Goal: Task Accomplishment & Management: Manage account settings

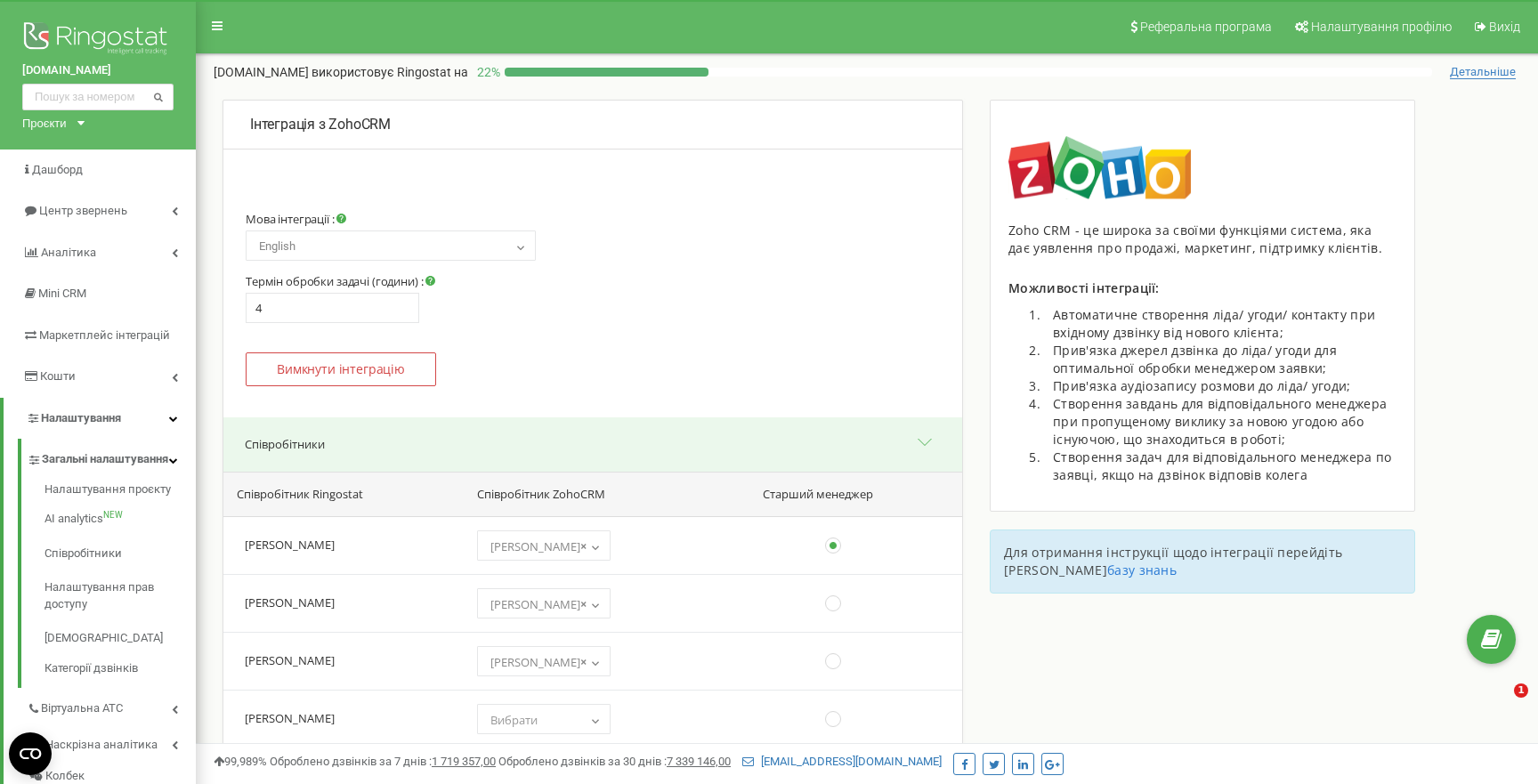
select select "en"
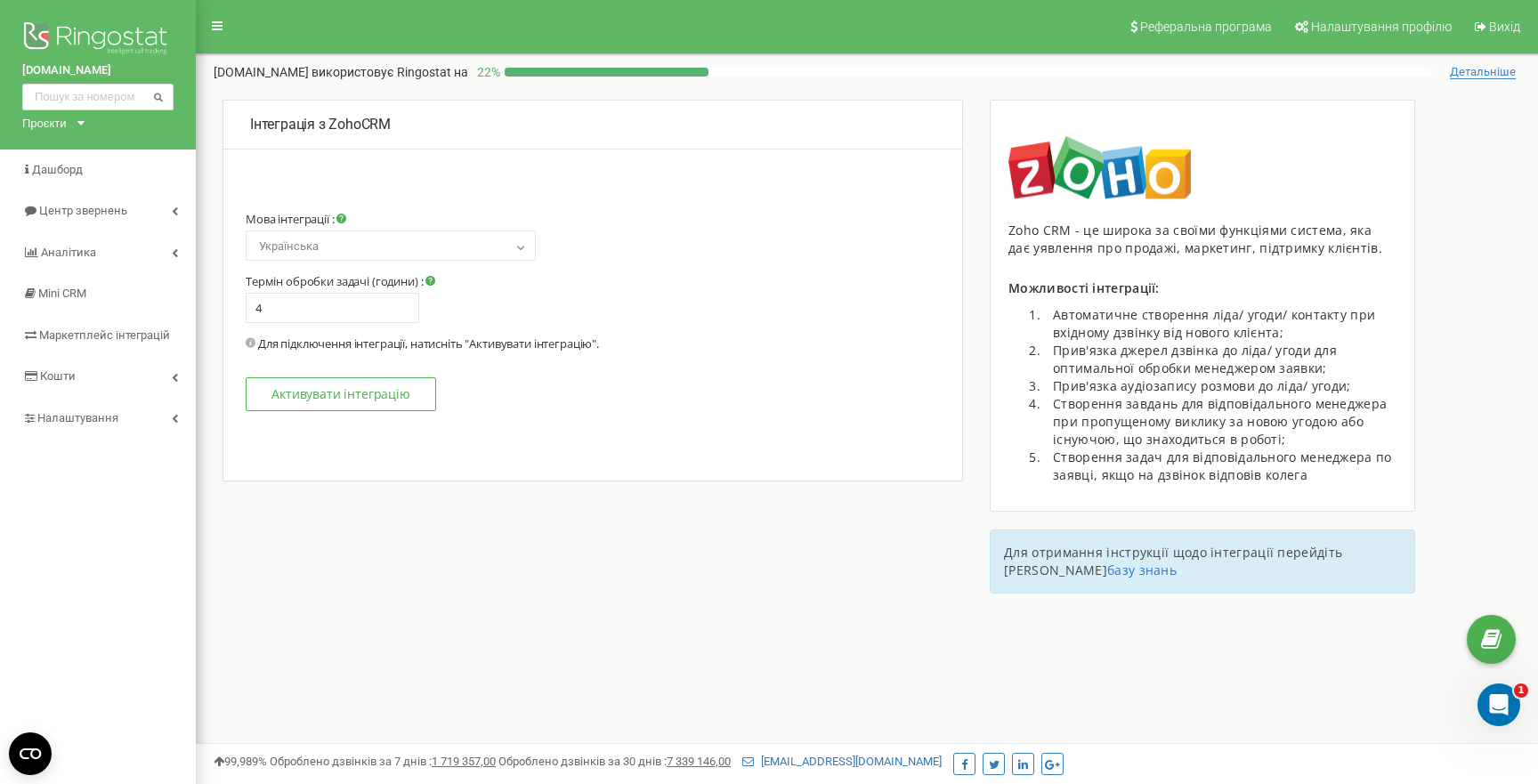
select select "en"
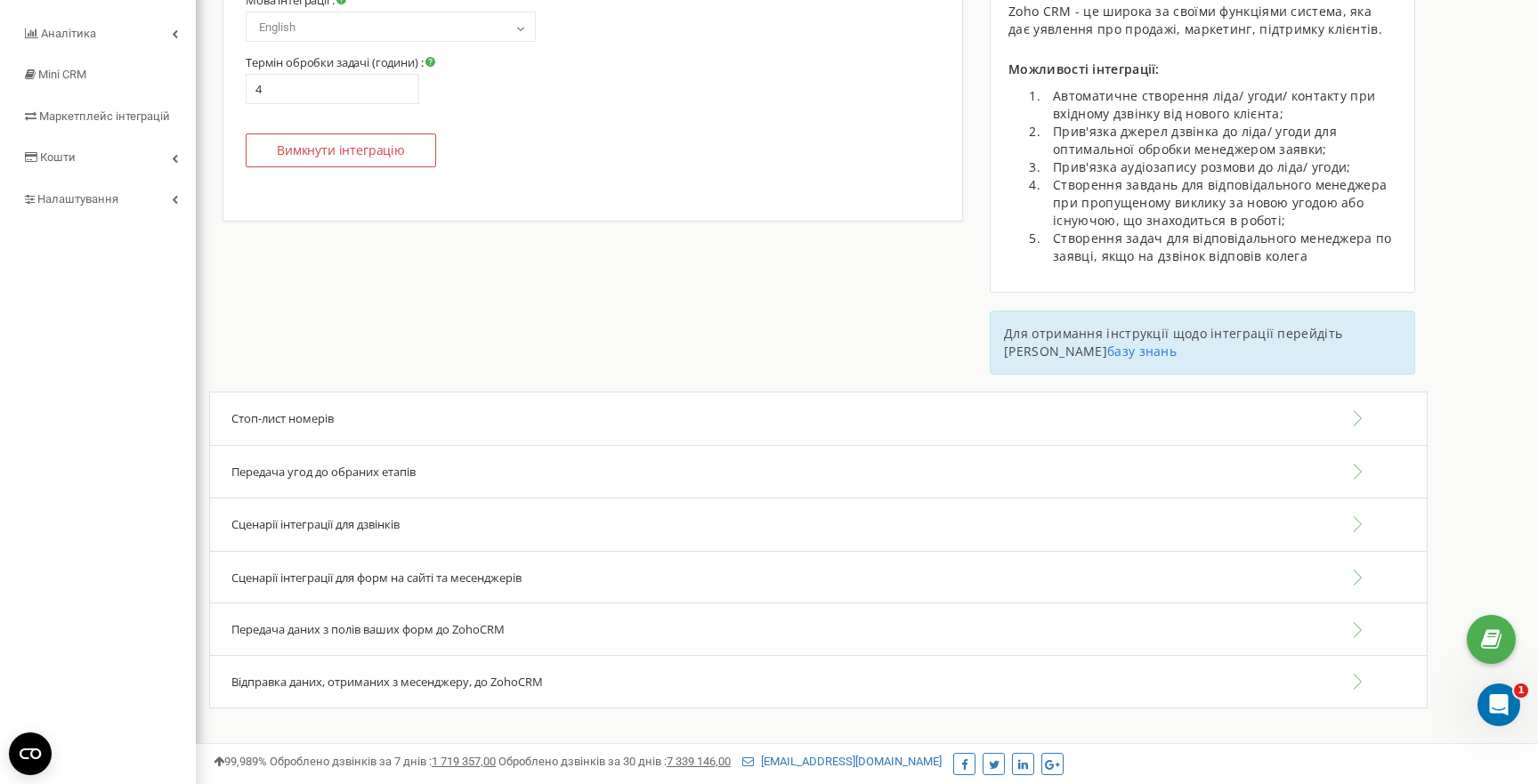
scroll to position [221, 0]
click at [560, 218] on button "Співробітники" at bounding box center [593, 223] width 739 height 54
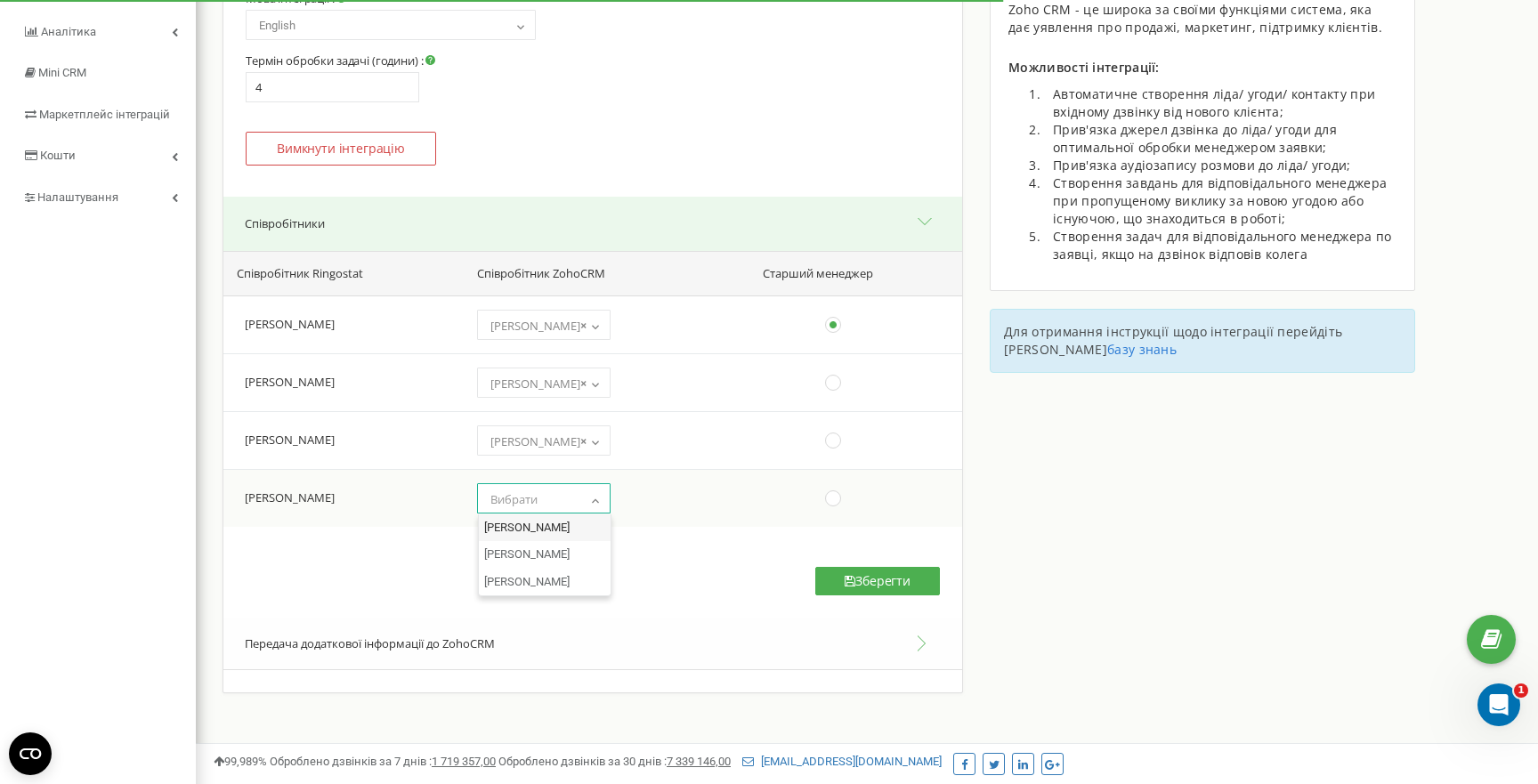
click at [545, 498] on span "Вибрати" at bounding box center [543, 498] width 121 height 25
click at [406, 556] on div "Співробітник Ringostat Співробітник ZohoCRM Старший менеджер Станіслав Кущенко …" at bounding box center [593, 435] width 739 height 367
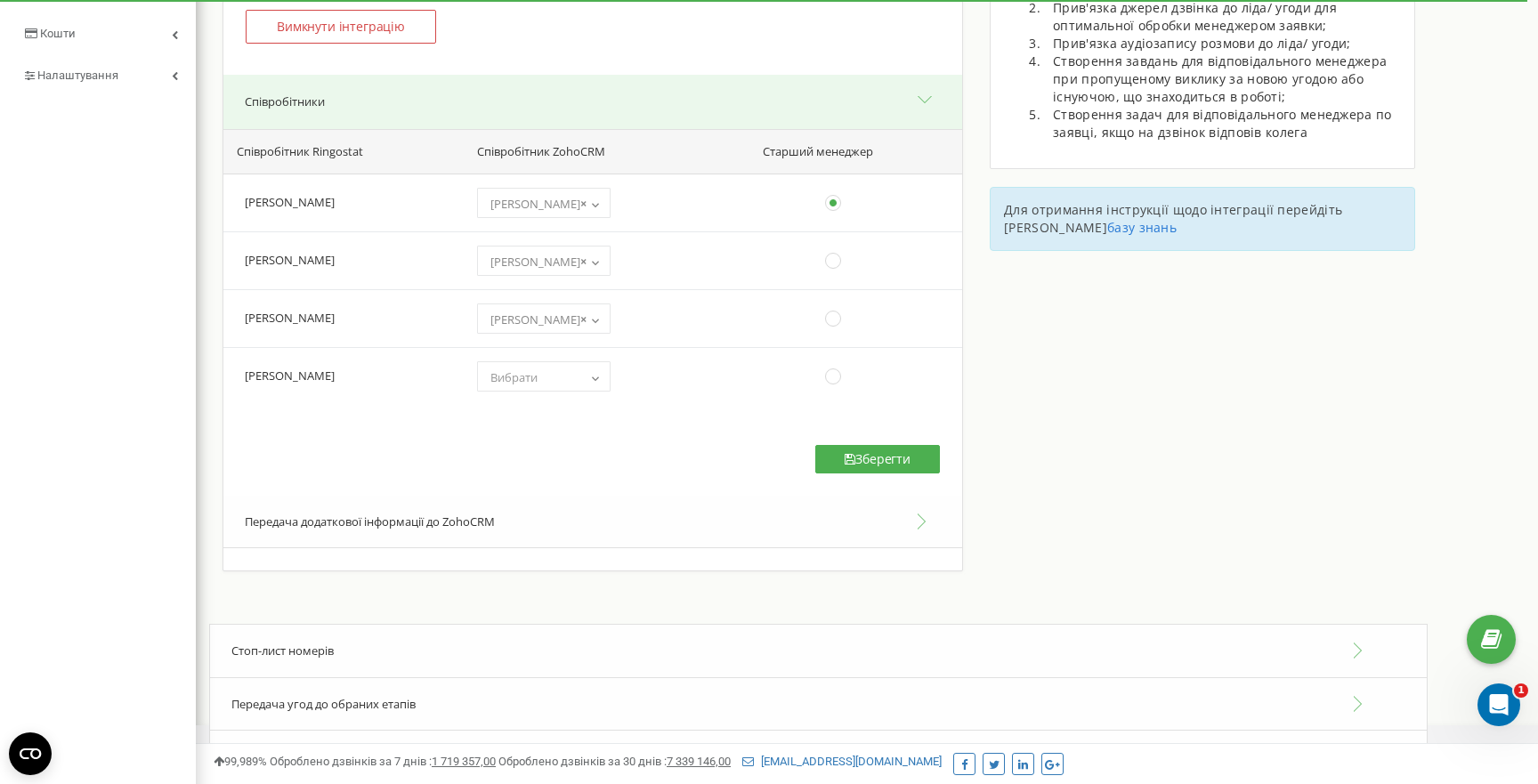
scroll to position [554, 0]
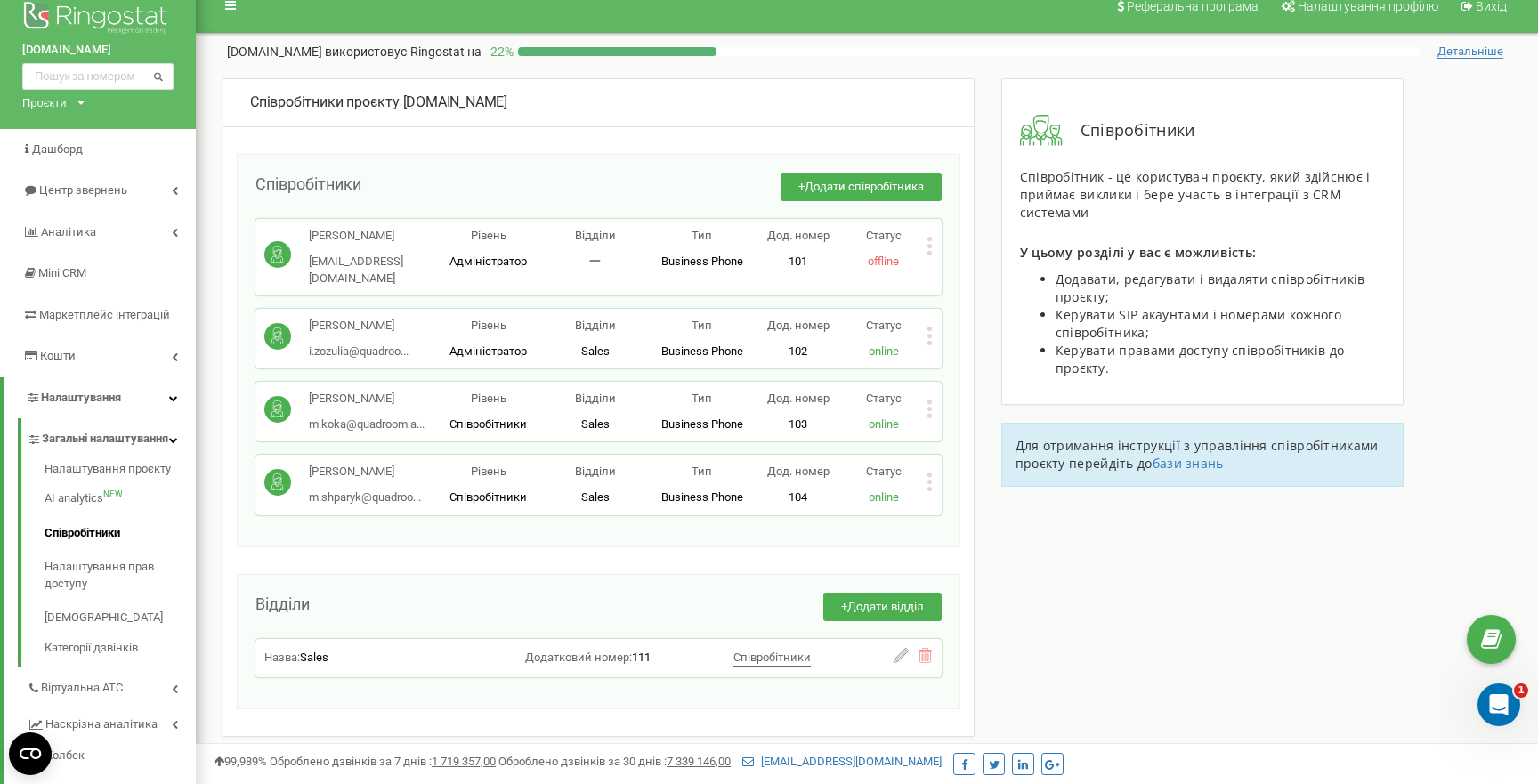
click at [1482, 297] on div "Співробітники проєкту quadroom.agency Співробітники + Додати співробітника Стан…" at bounding box center [867, 465] width 1316 height 774
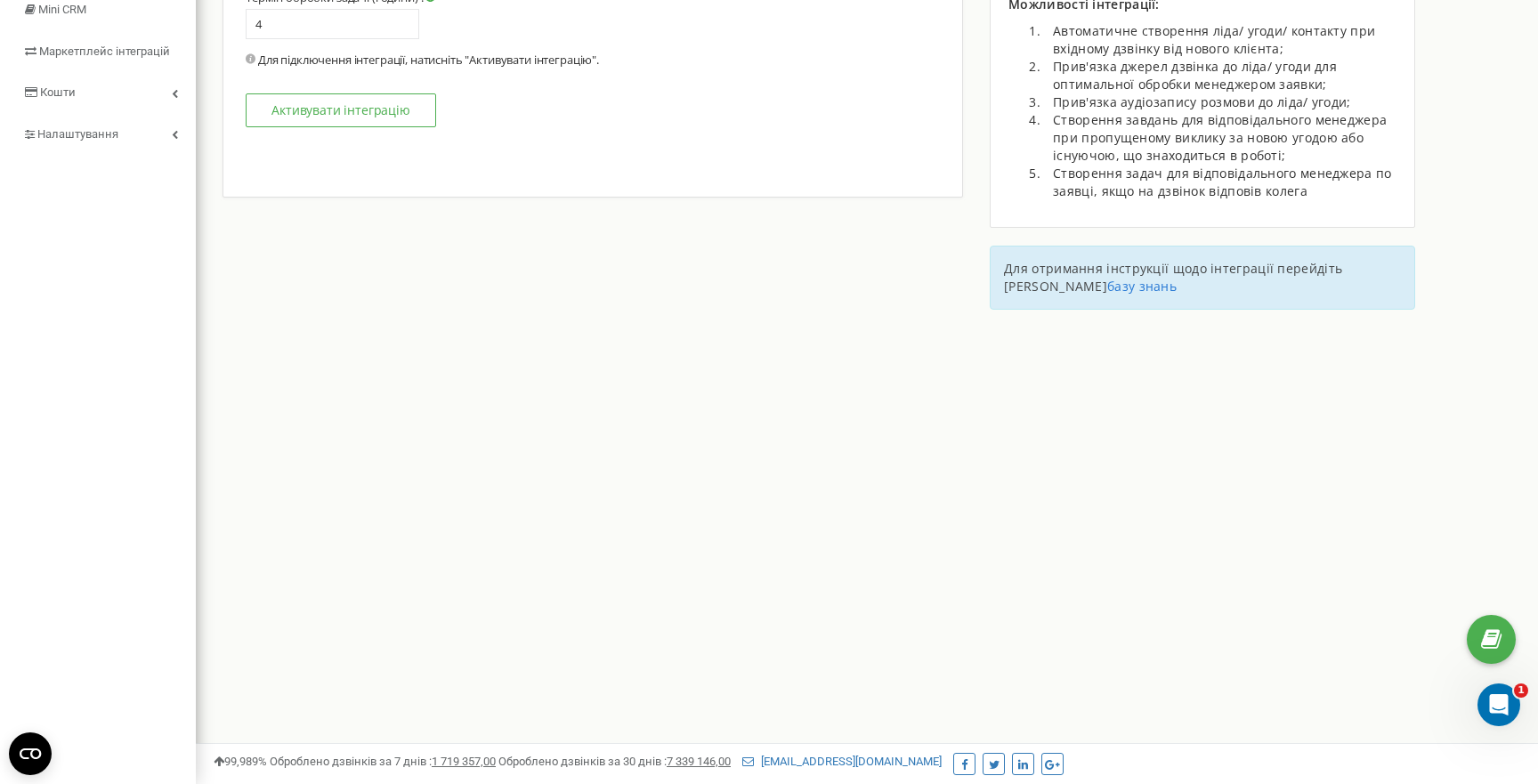
select select "en"
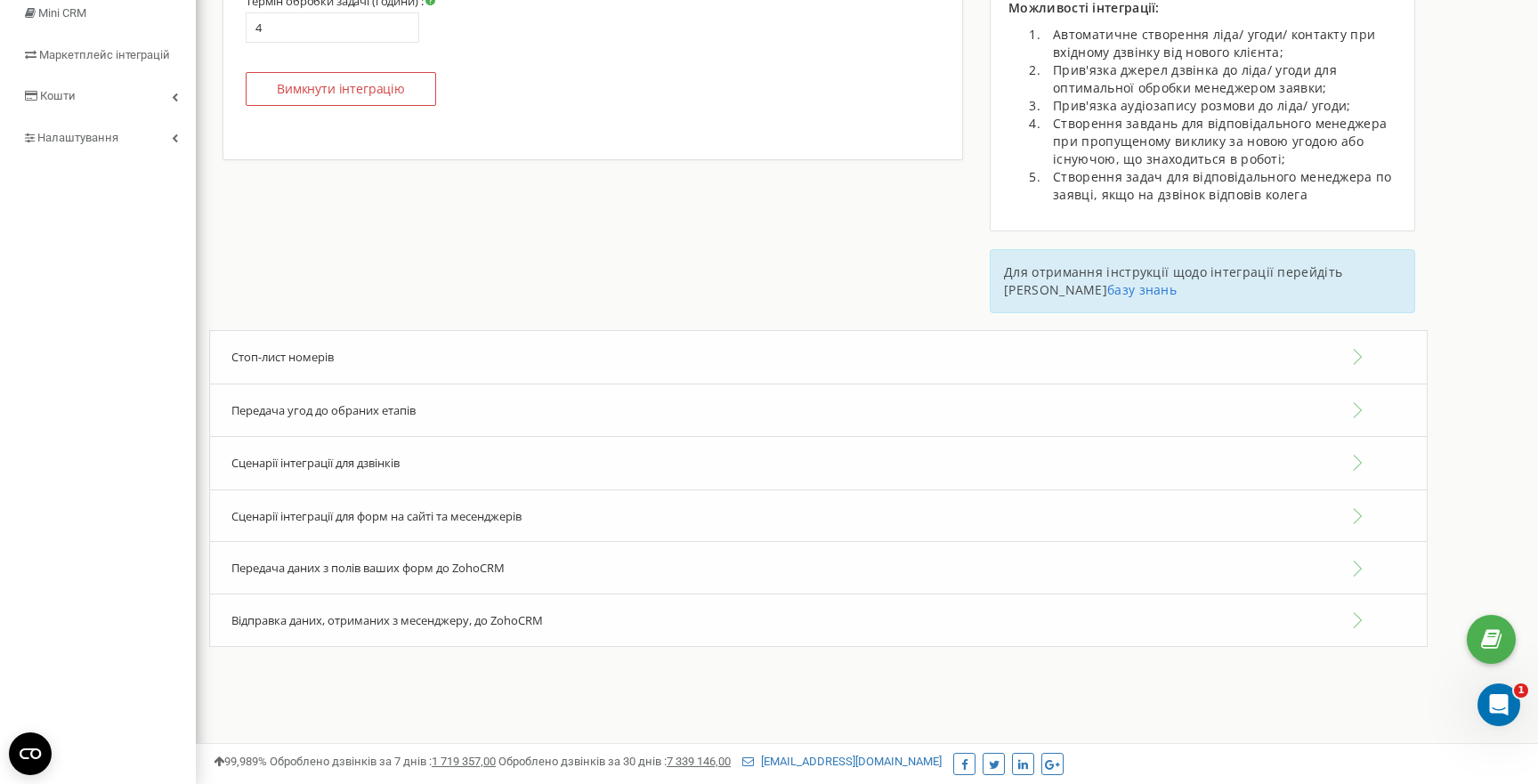
scroll to position [179, 0]
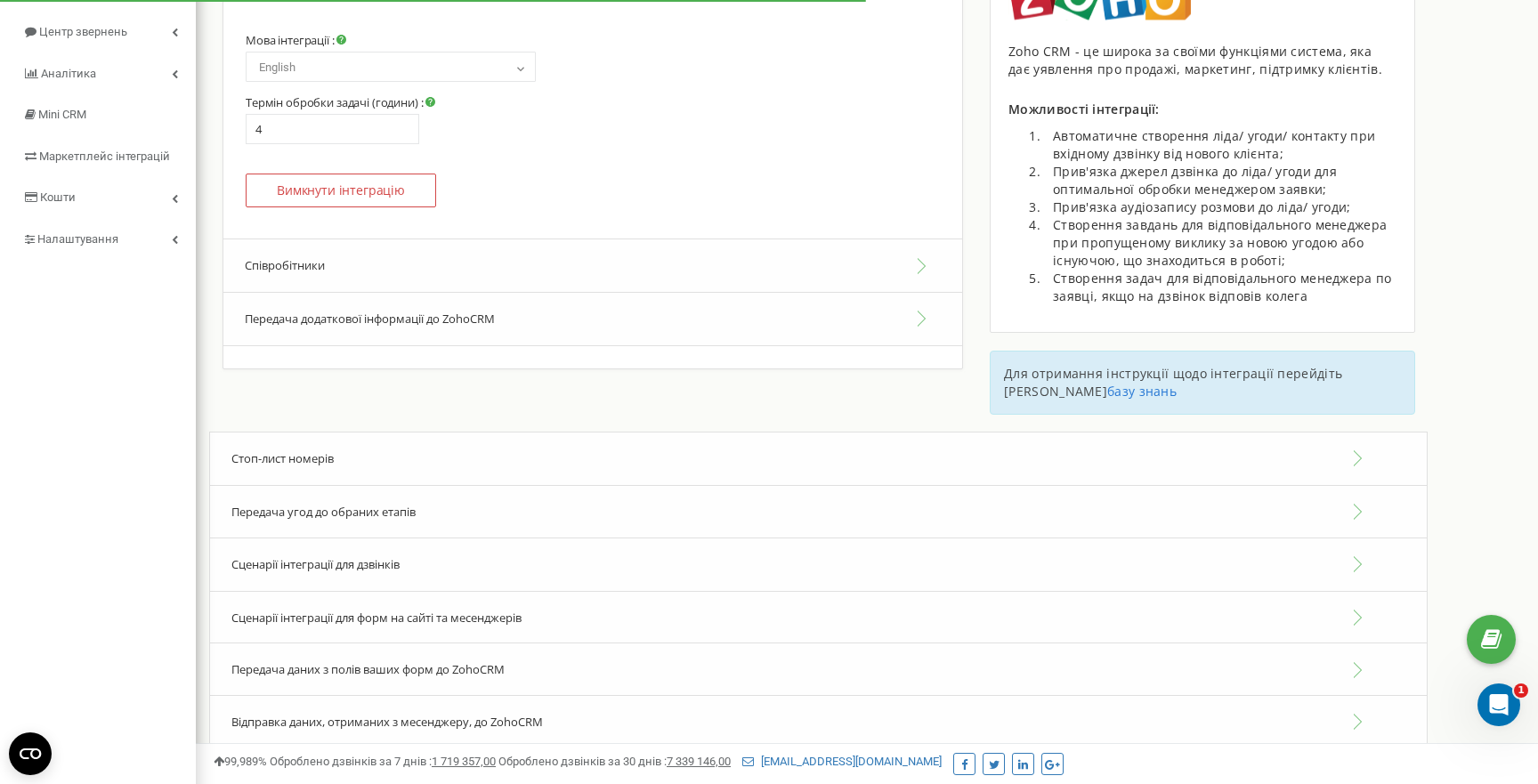
click at [453, 266] on button "Співробітники" at bounding box center [593, 265] width 739 height 54
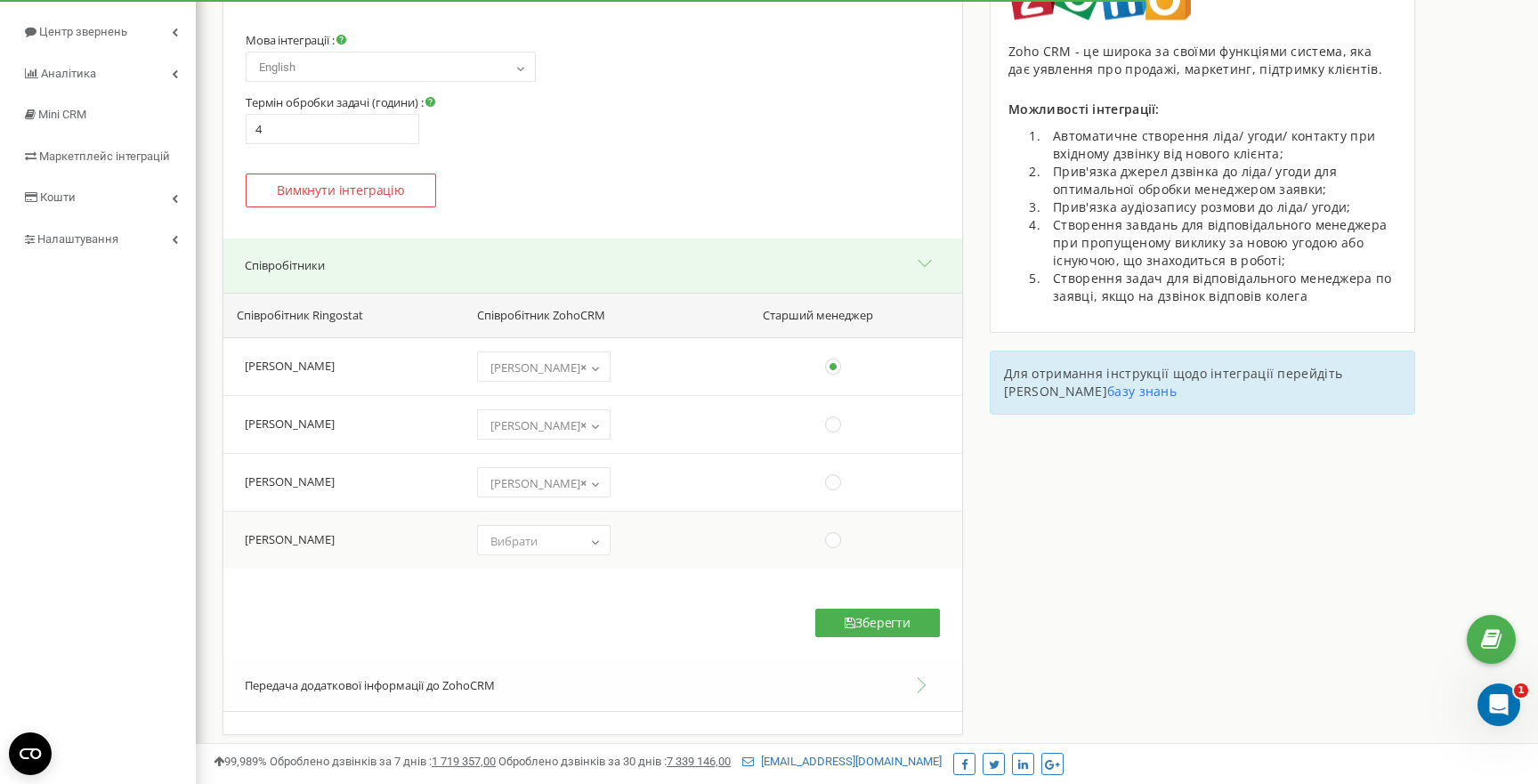
click at [557, 543] on span "Вибрати" at bounding box center [543, 541] width 121 height 25
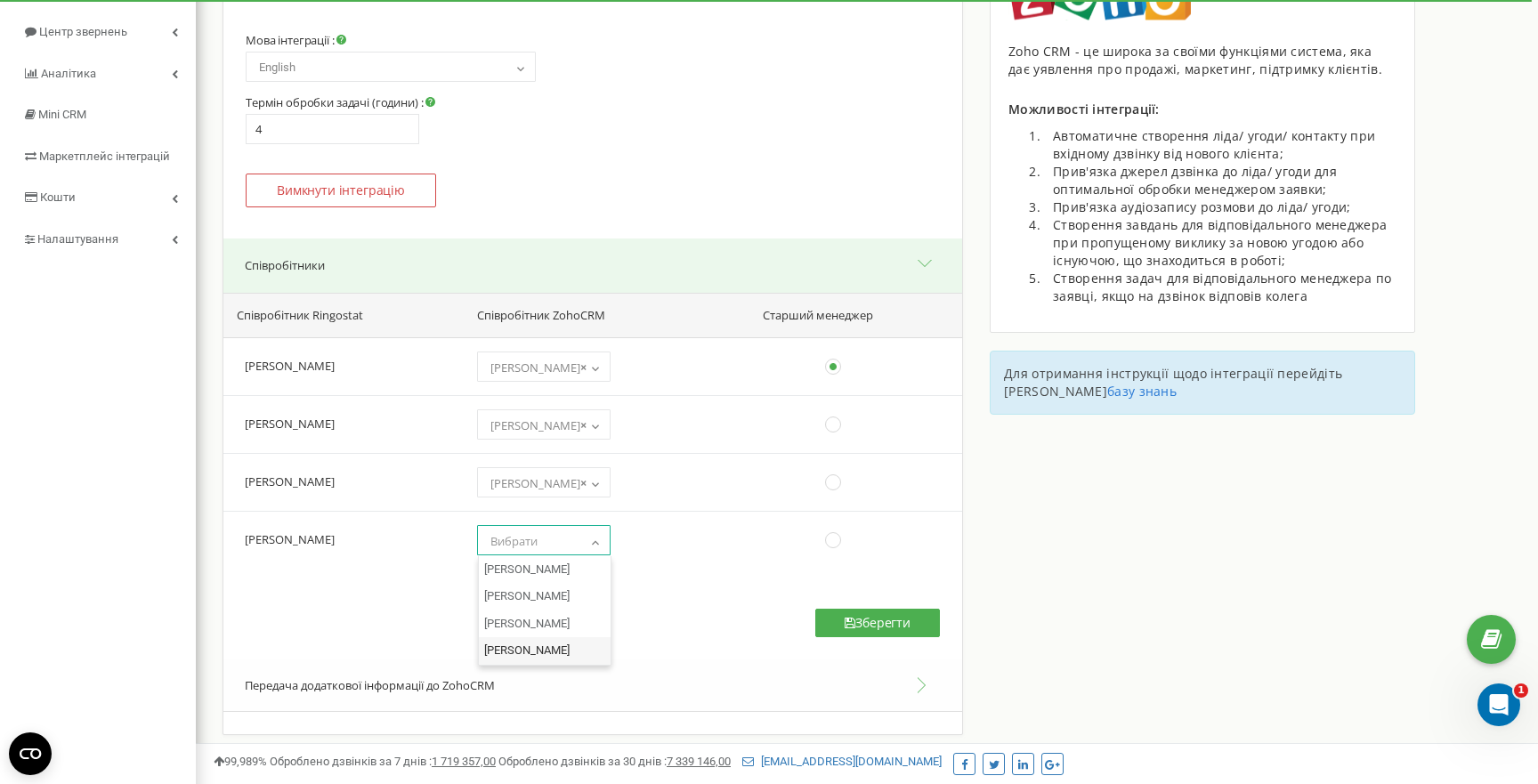
select select "883604000000636001"
click at [905, 622] on button "Зберегти" at bounding box center [877, 622] width 125 height 28
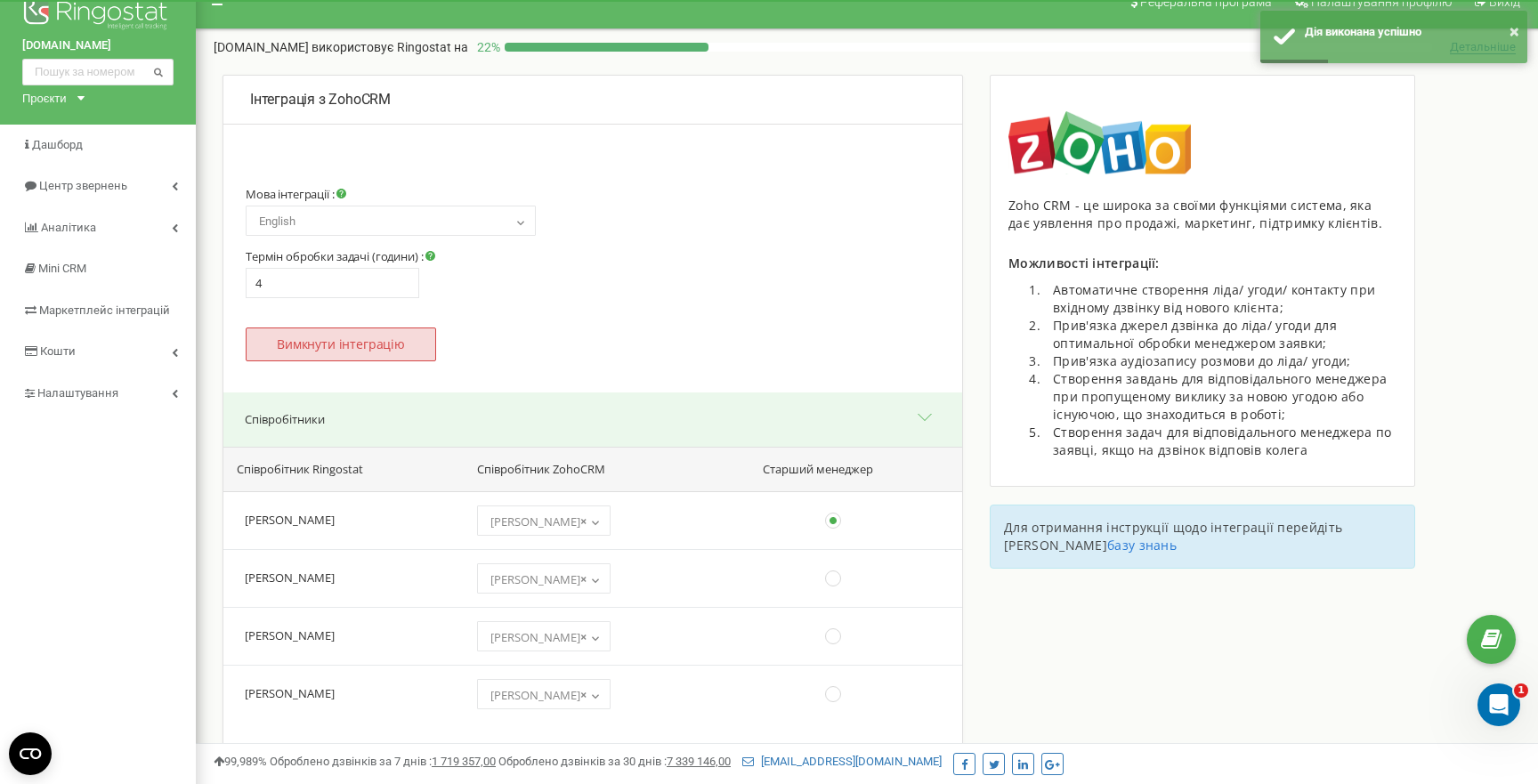
scroll to position [20, 0]
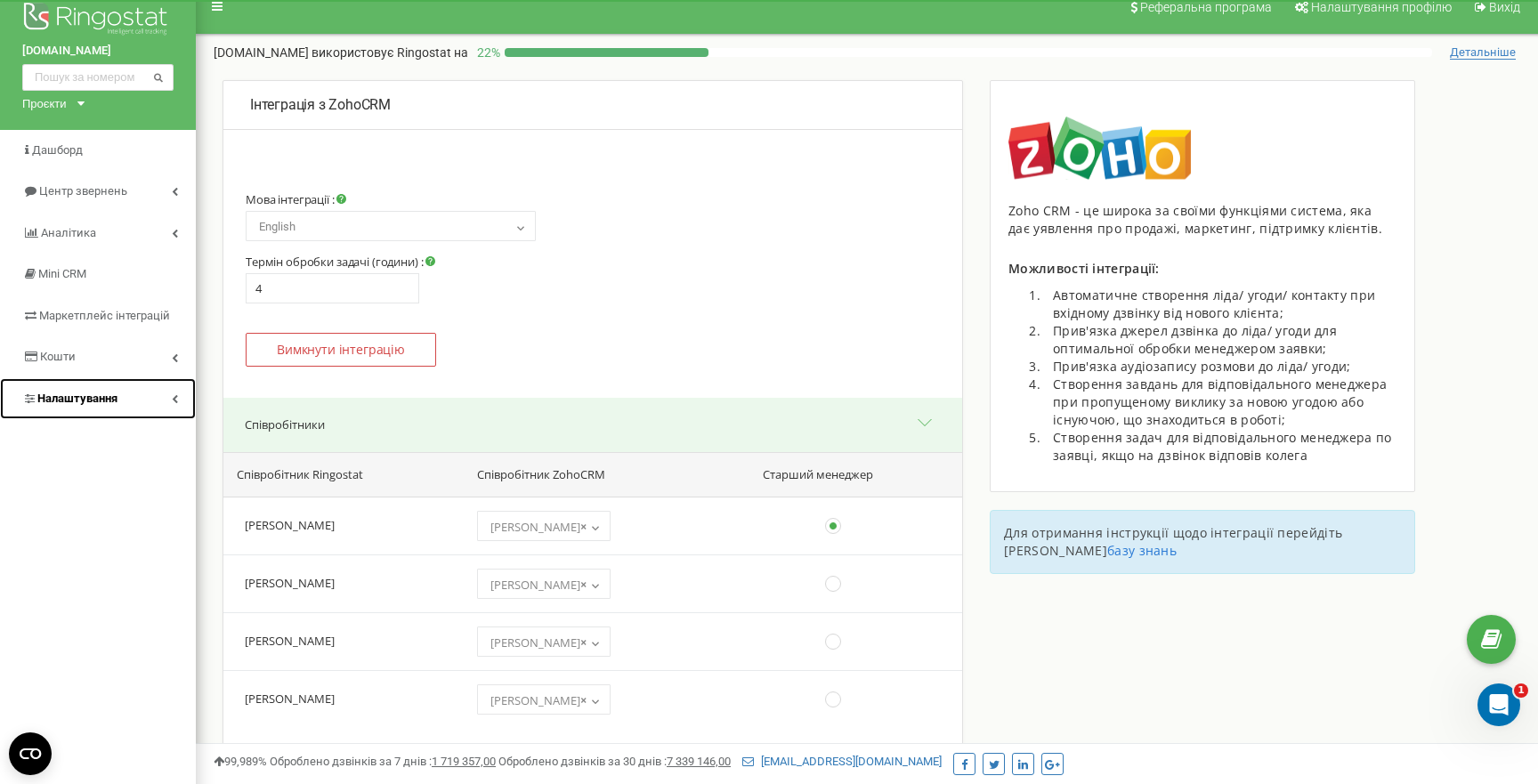
click at [110, 404] on span "Налаштування" at bounding box center [78, 398] width 80 height 14
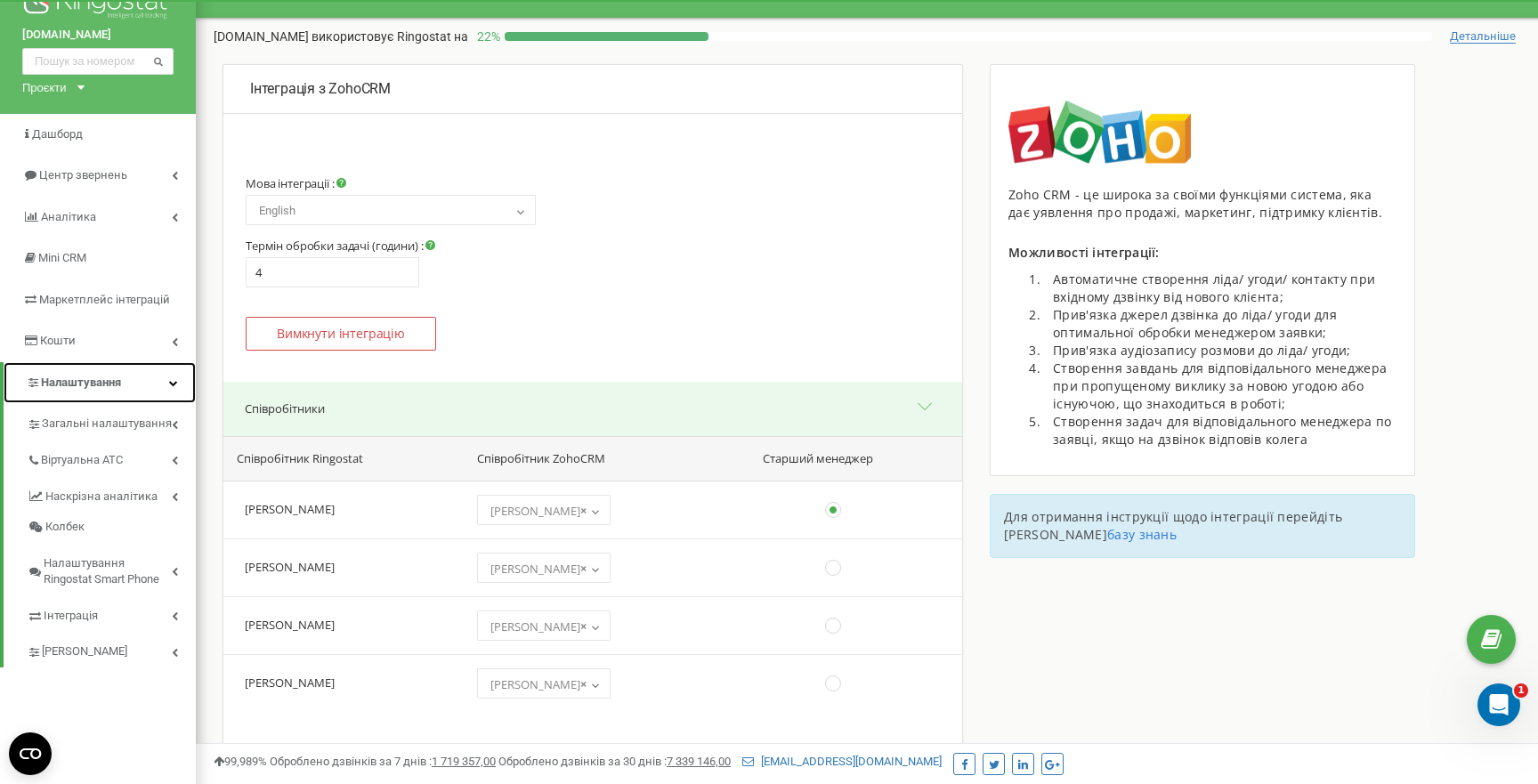
scroll to position [67, 0]
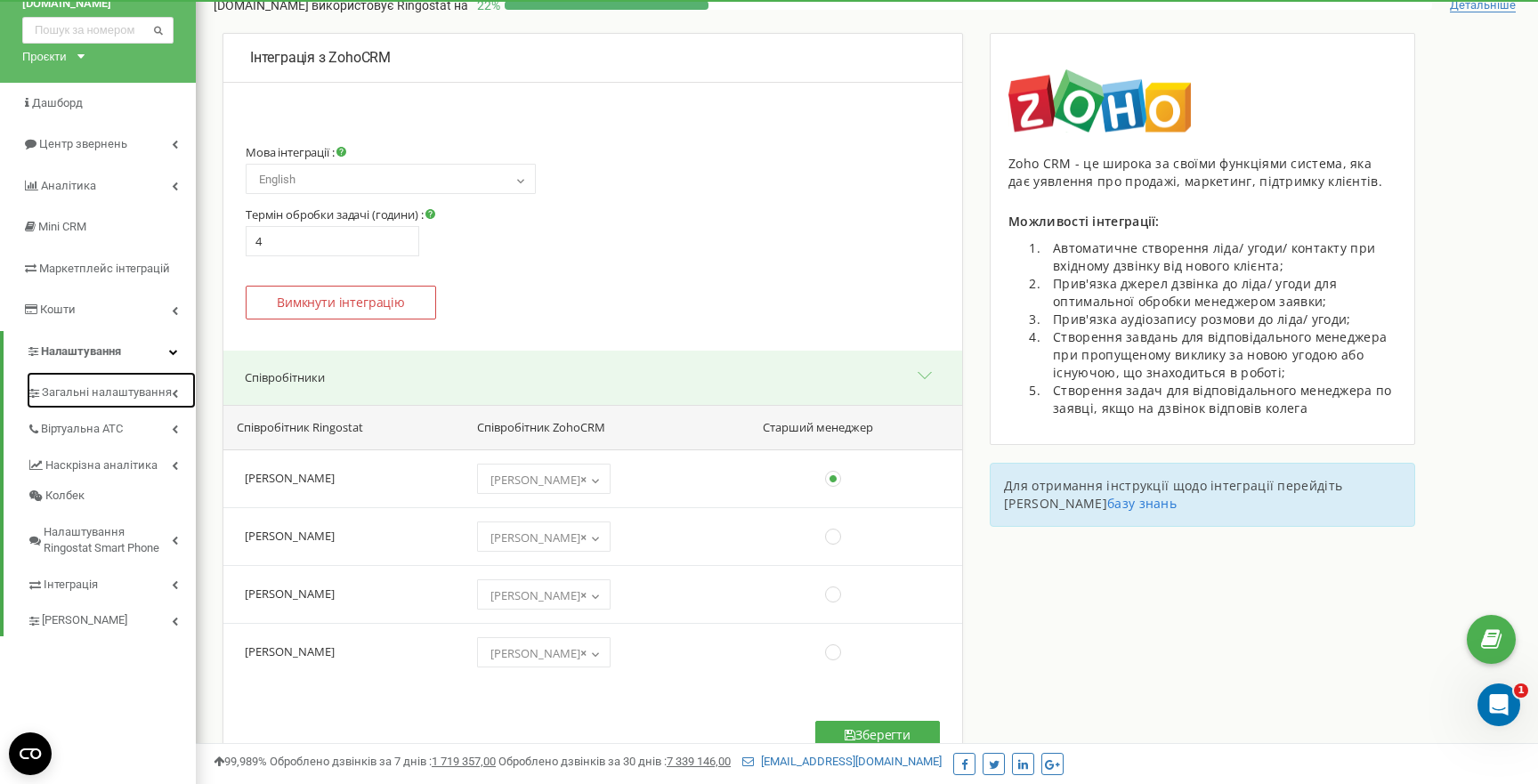
click at [110, 402] on link "Загальні налаштування" at bounding box center [111, 390] width 169 height 36
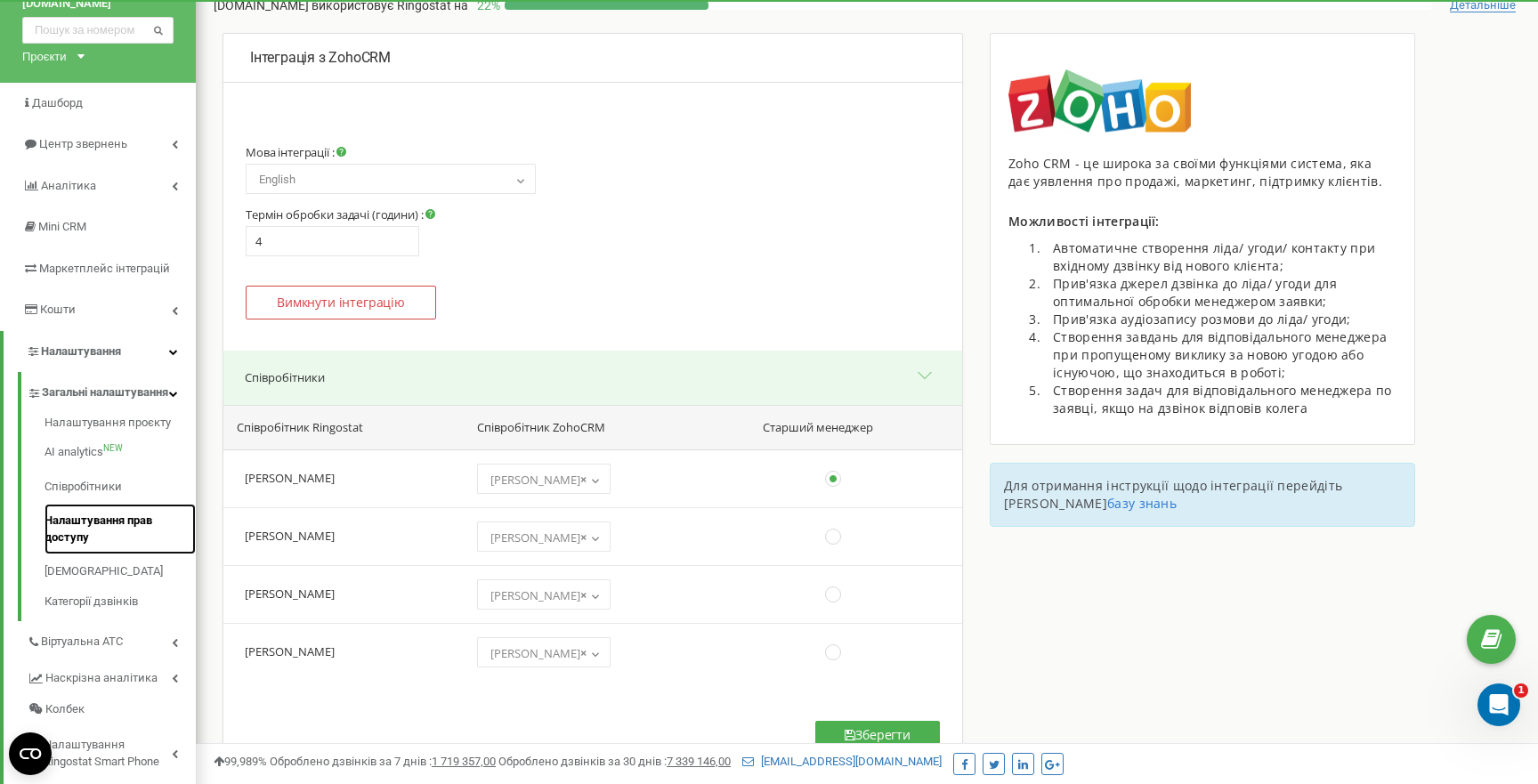
click at [110, 531] on link "Налаштування прав доступу" at bounding box center [120, 529] width 151 height 51
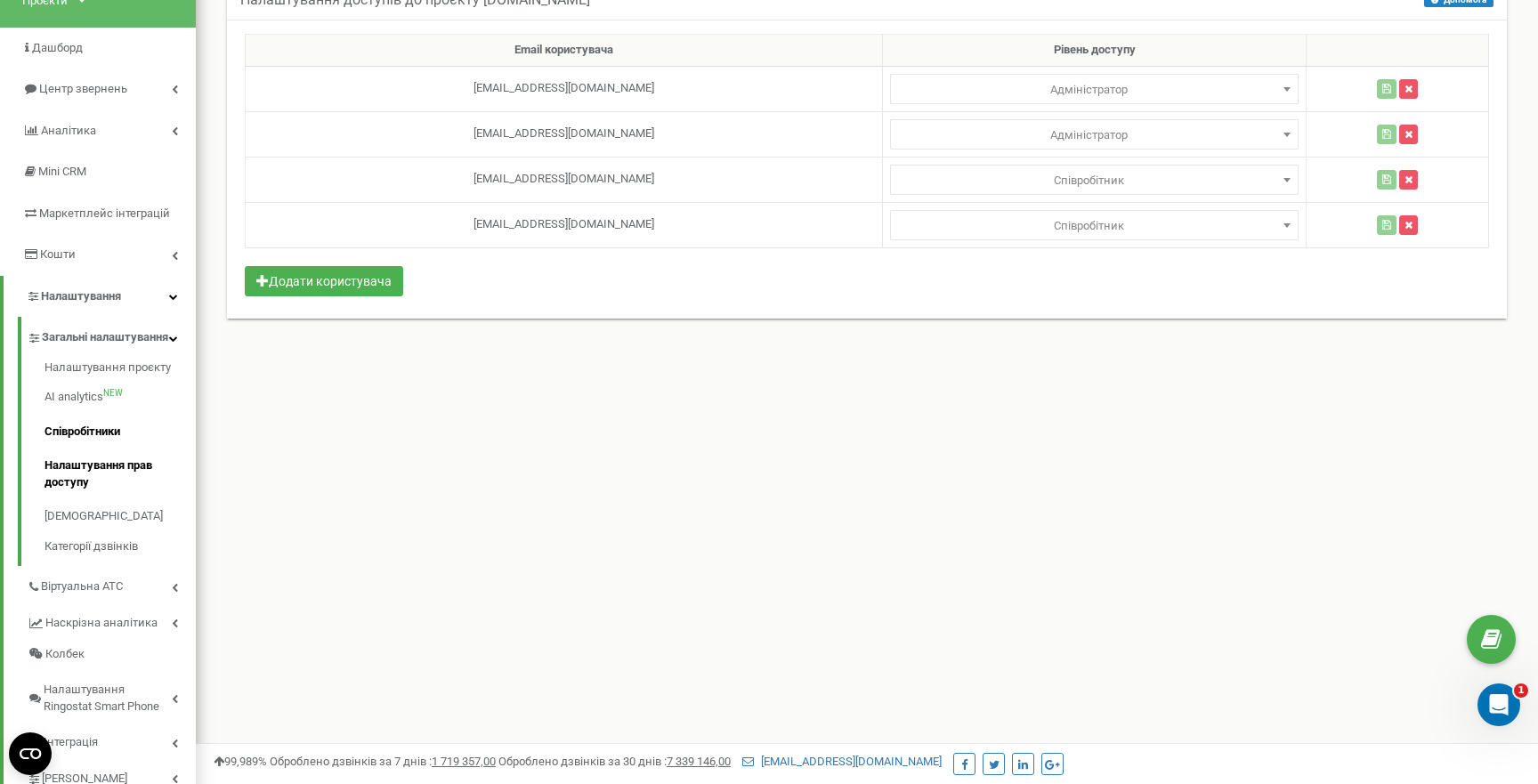
scroll to position [138, 0]
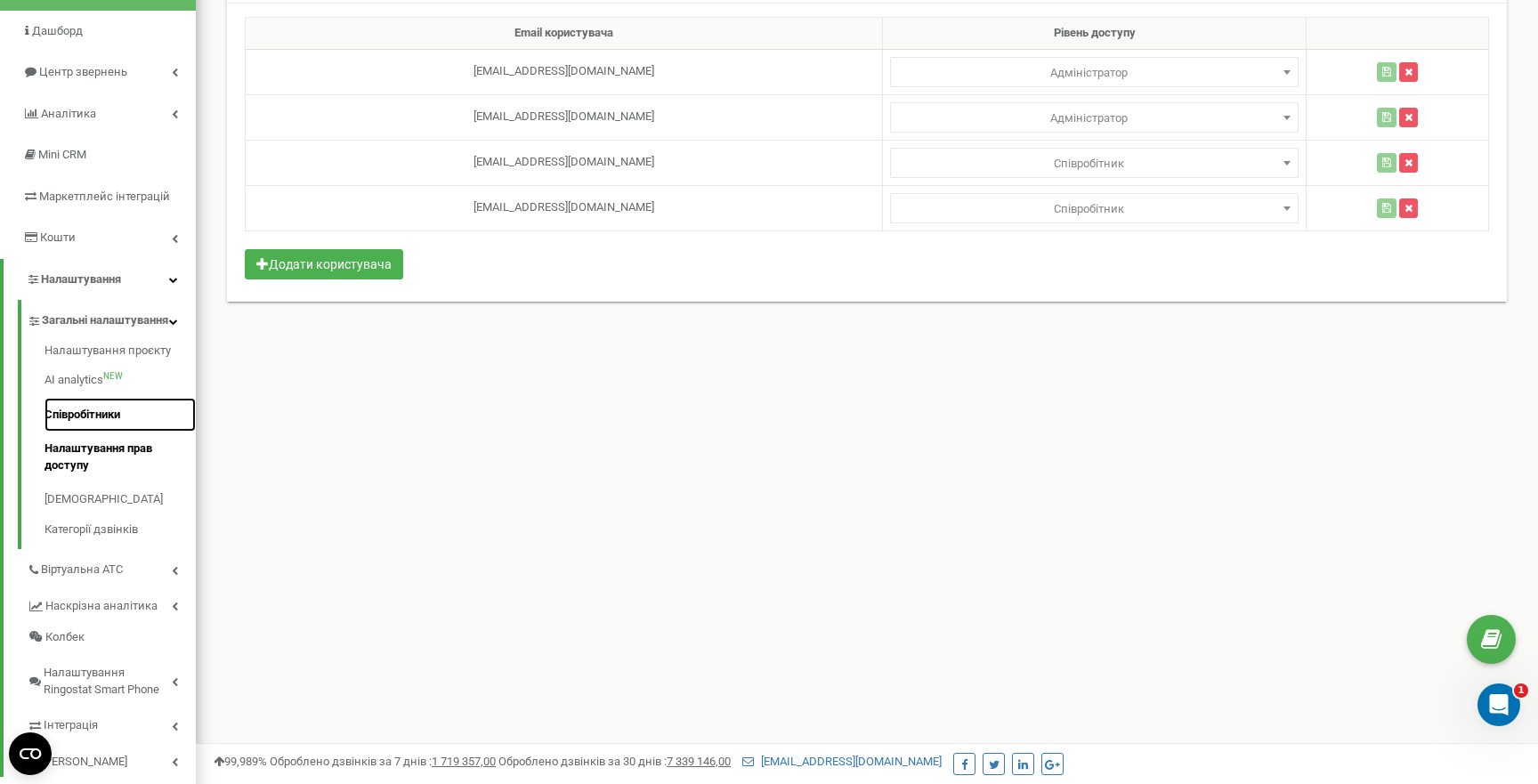
click at [87, 433] on link "Співробітники" at bounding box center [120, 414] width 151 height 34
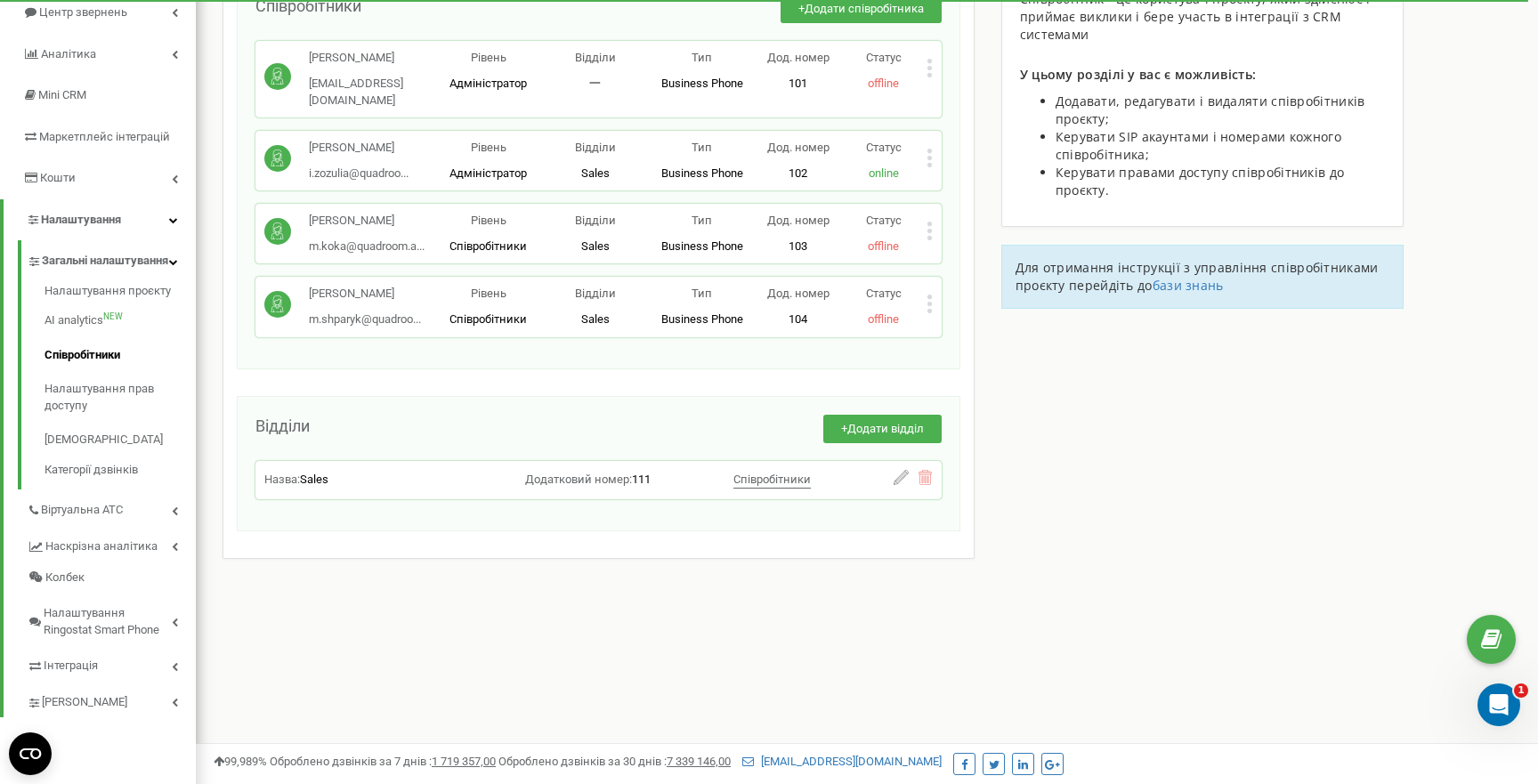
scroll to position [193, 0]
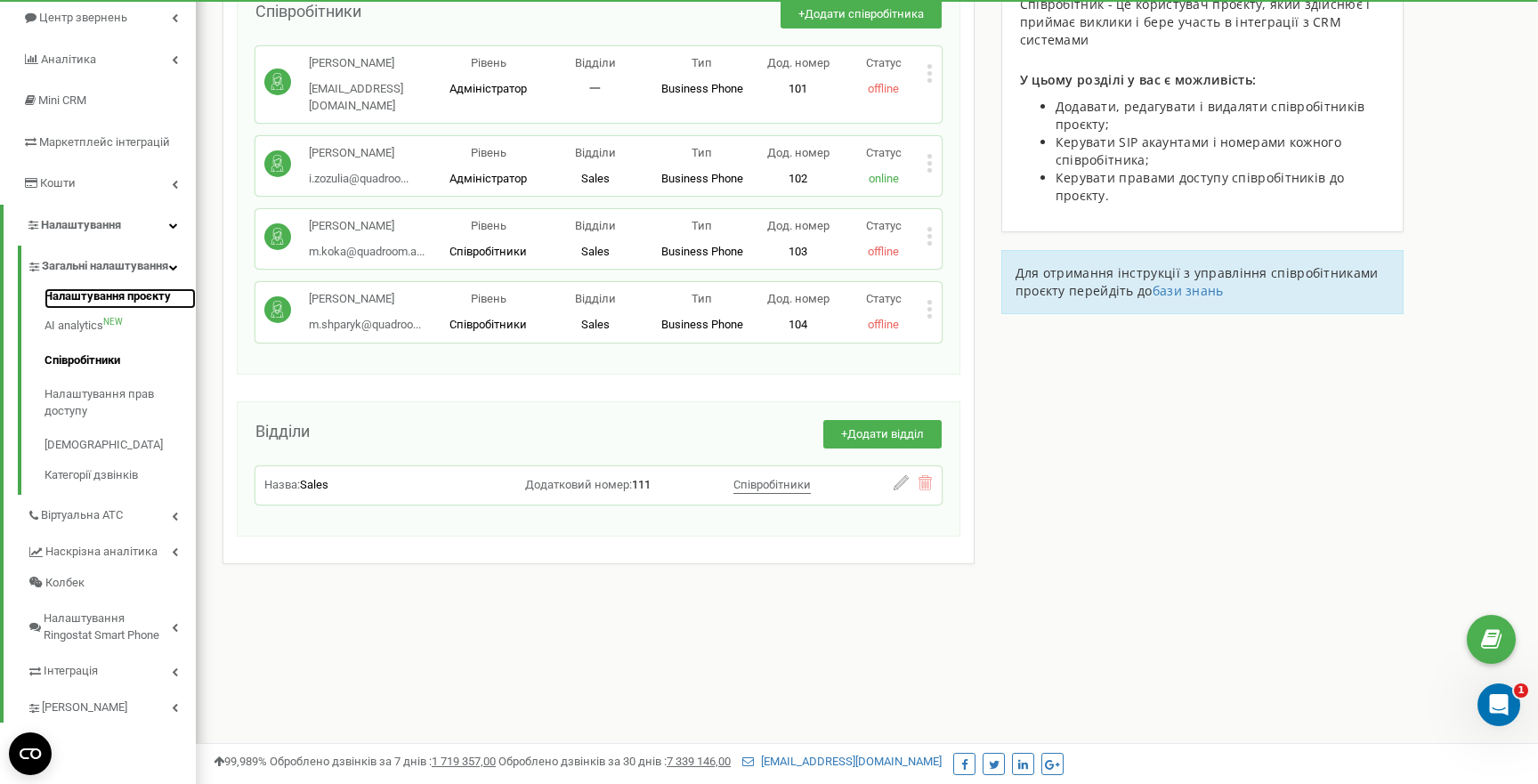
click at [124, 310] on link "Налаштування проєкту" at bounding box center [120, 299] width 151 height 22
click at [120, 310] on link "Налаштування проєкту" at bounding box center [120, 299] width 151 height 22
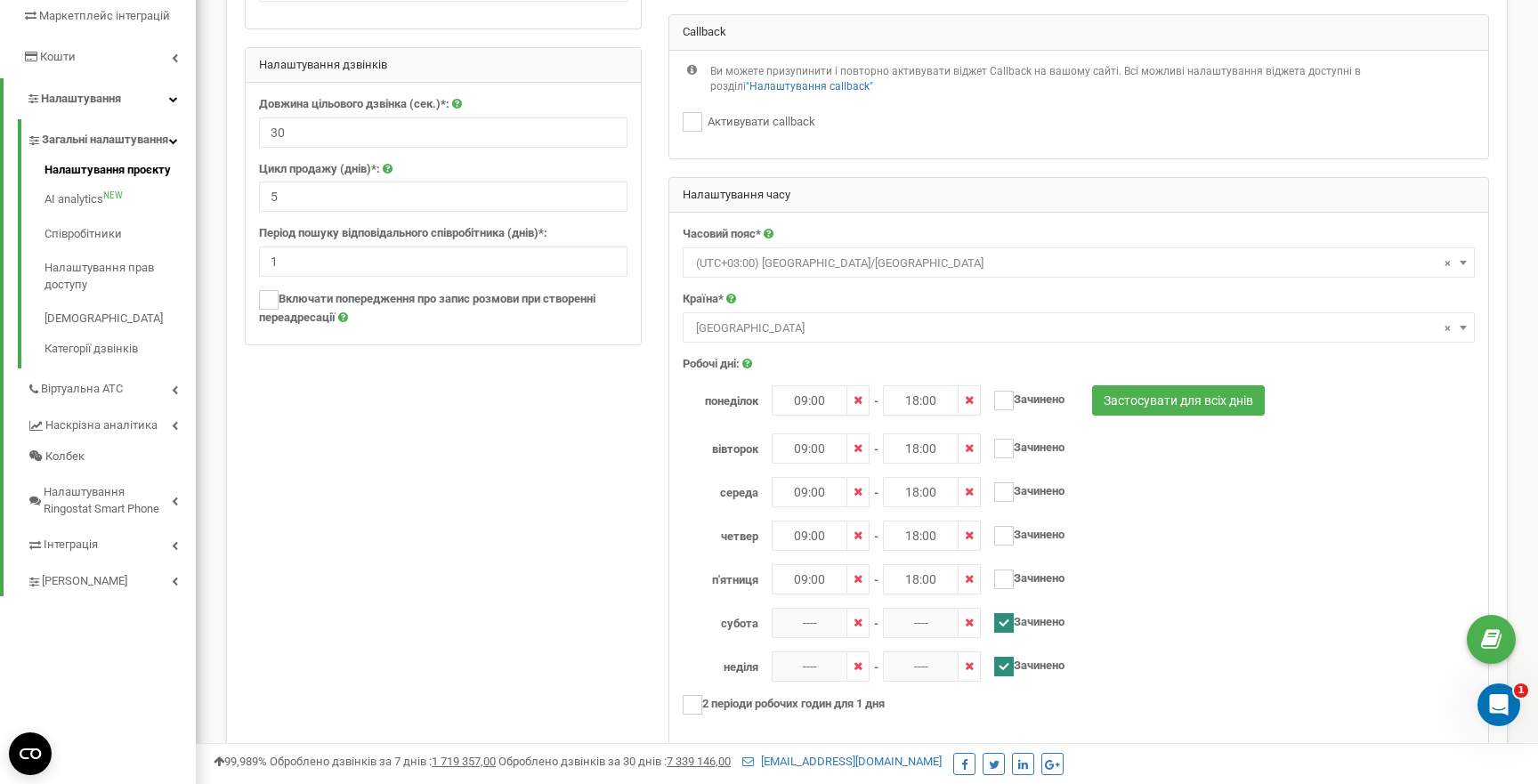
scroll to position [311, 0]
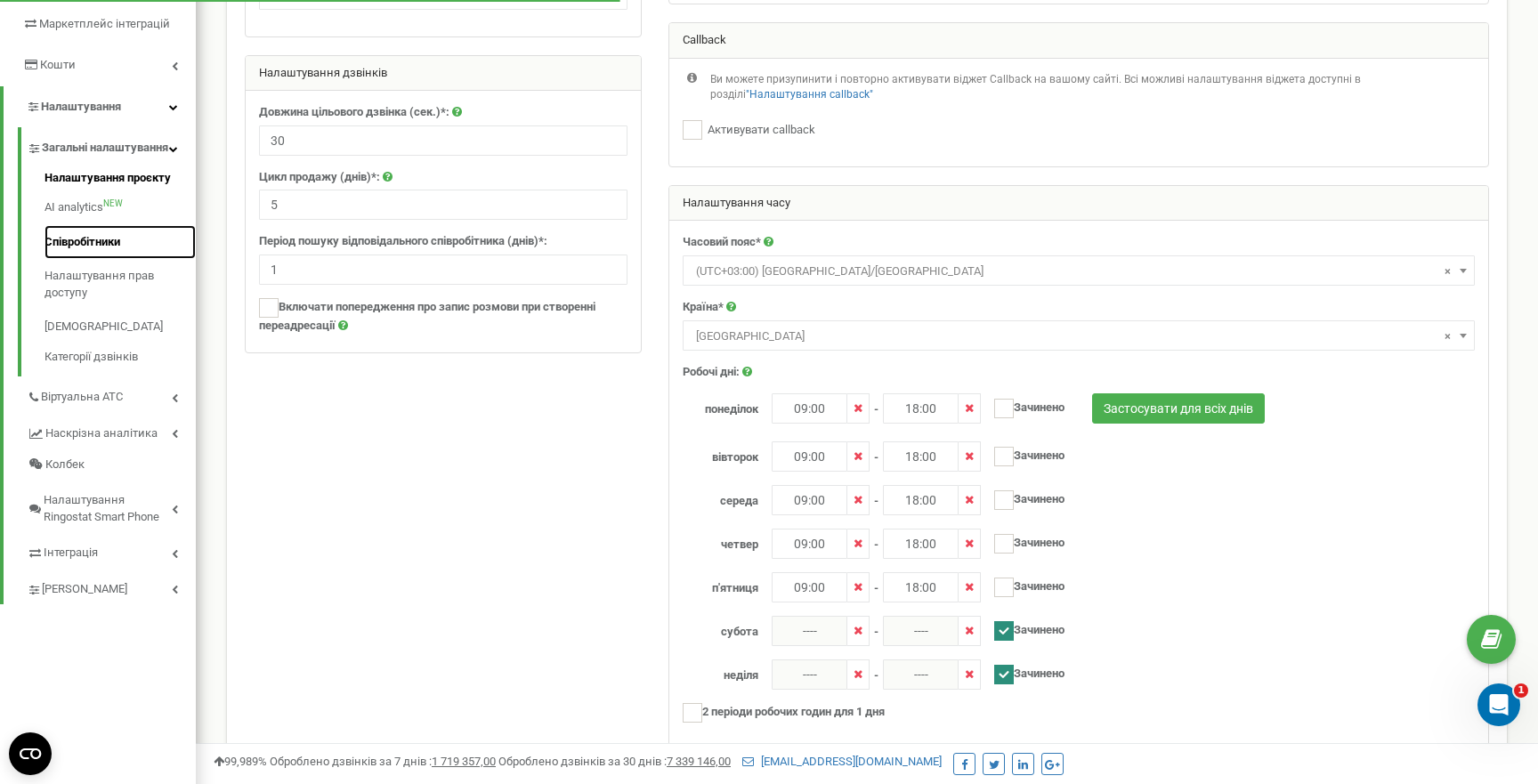
click at [81, 253] on link "Співробітники" at bounding box center [120, 241] width 151 height 34
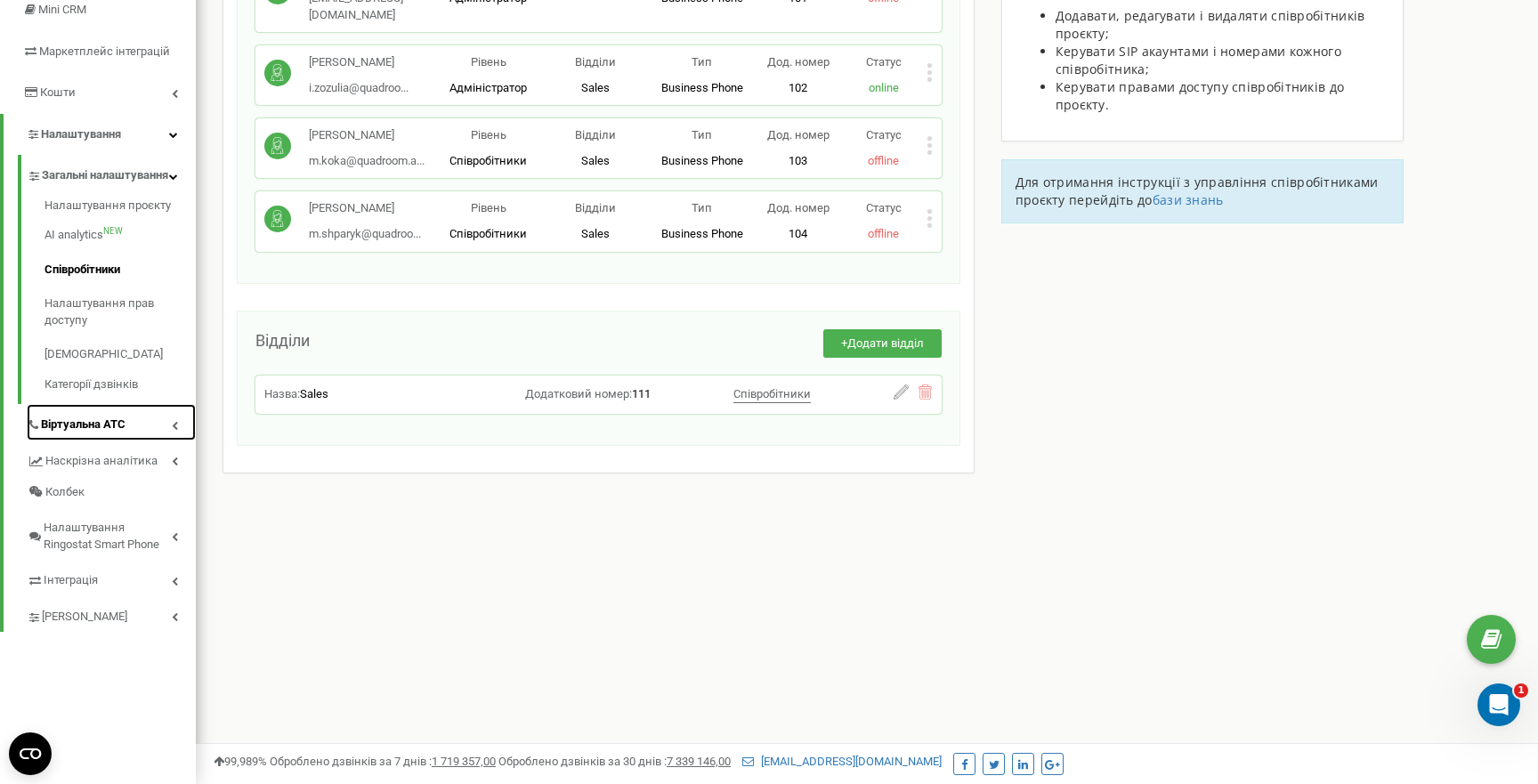
click at [139, 441] on link "Віртуальна АТС" at bounding box center [111, 422] width 169 height 36
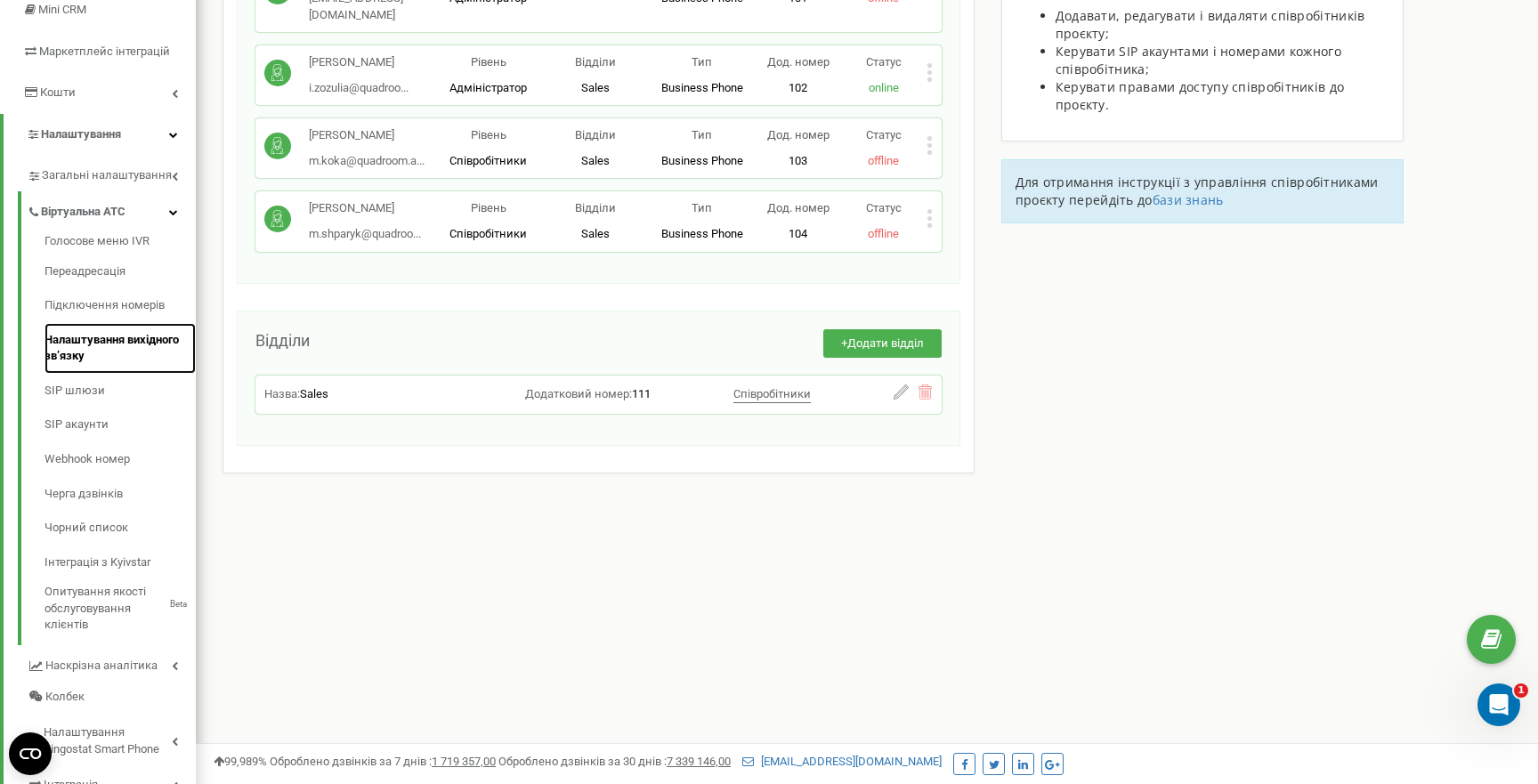
click at [140, 341] on link "Налаштування вихідного зв’язку" at bounding box center [120, 348] width 151 height 51
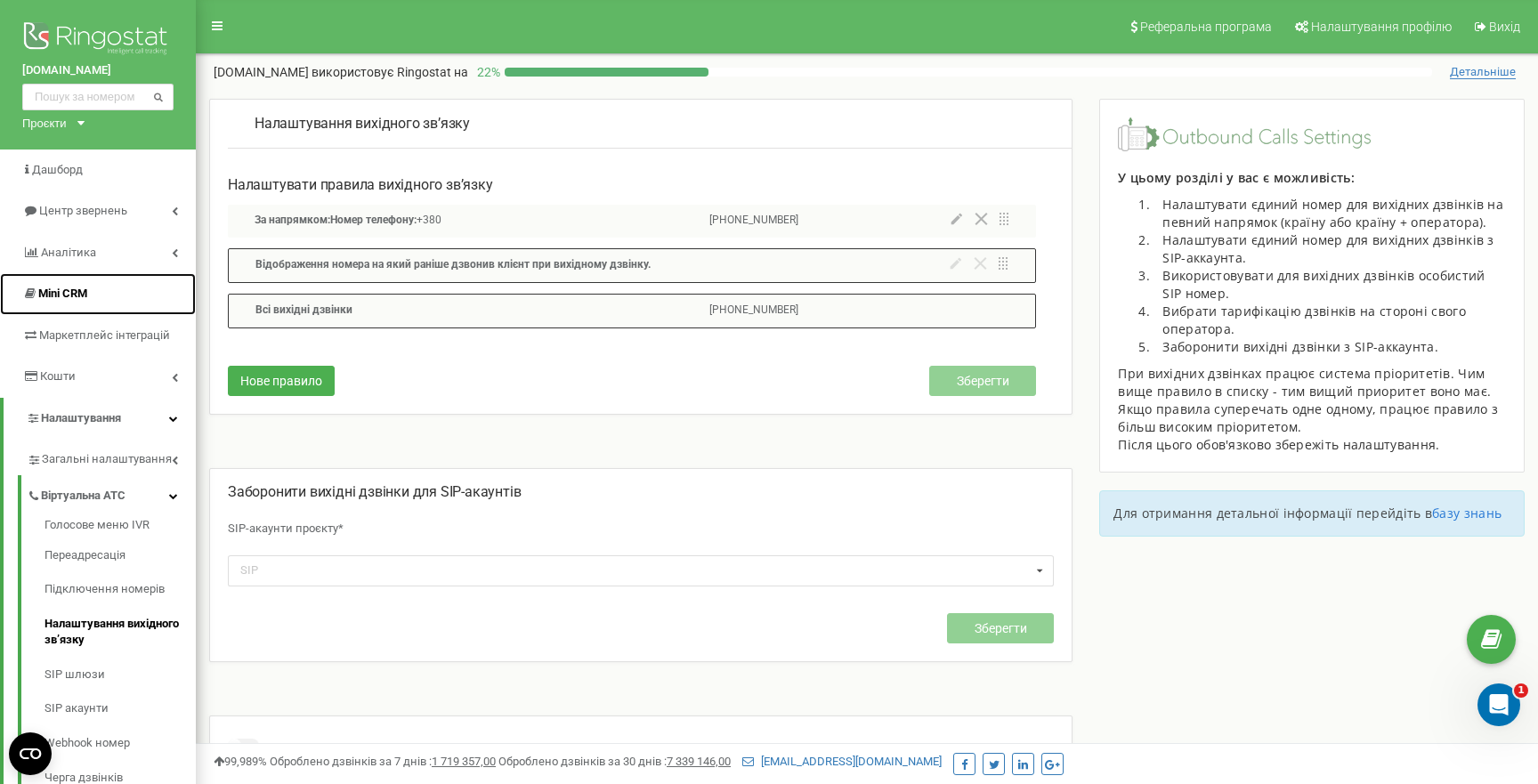
click at [106, 298] on link "Mini CRM" at bounding box center [98, 293] width 196 height 42
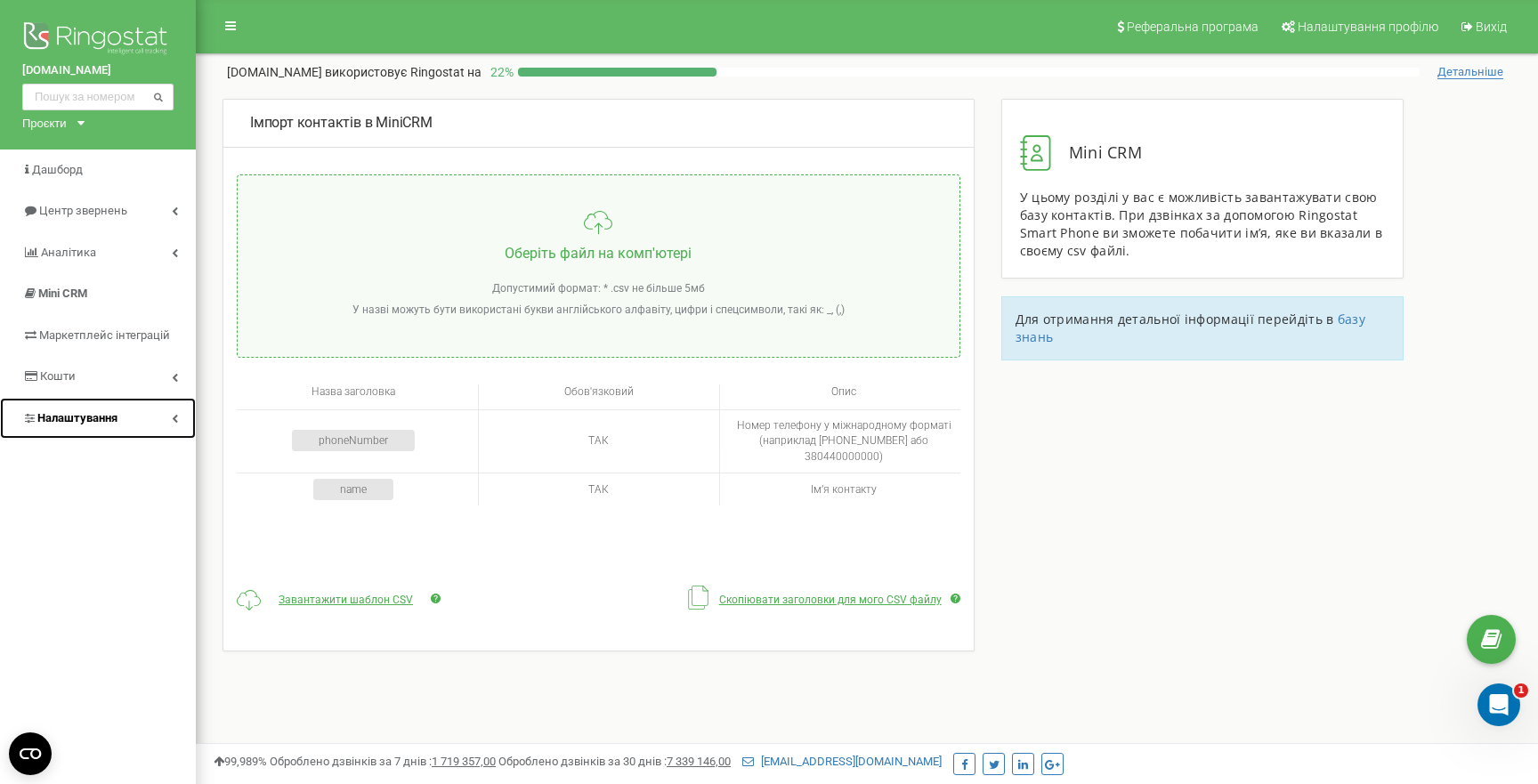
click at [93, 435] on link "Налаштування" at bounding box center [98, 418] width 196 height 42
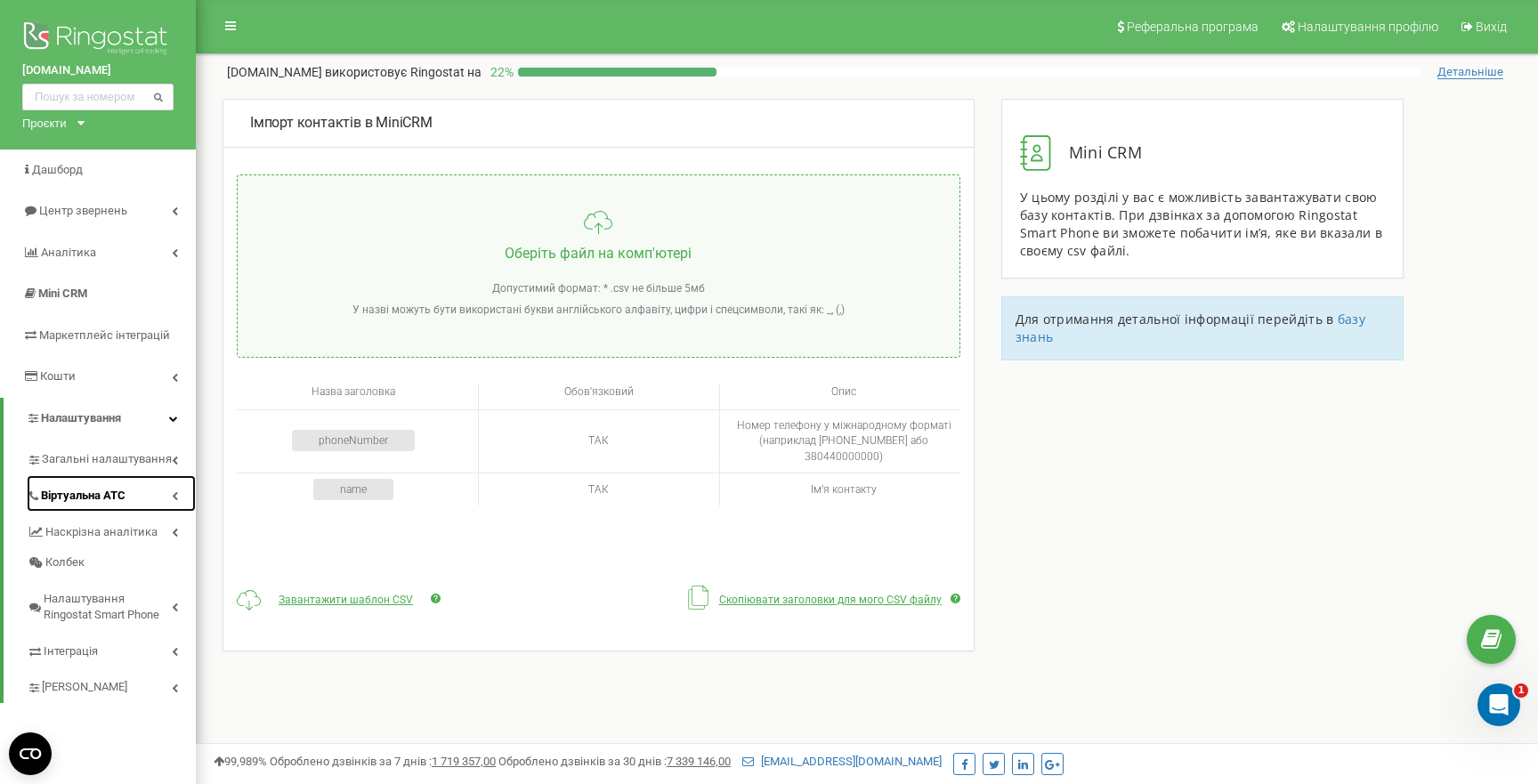
click at [110, 491] on span "Віртуальна АТС" at bounding box center [83, 496] width 84 height 17
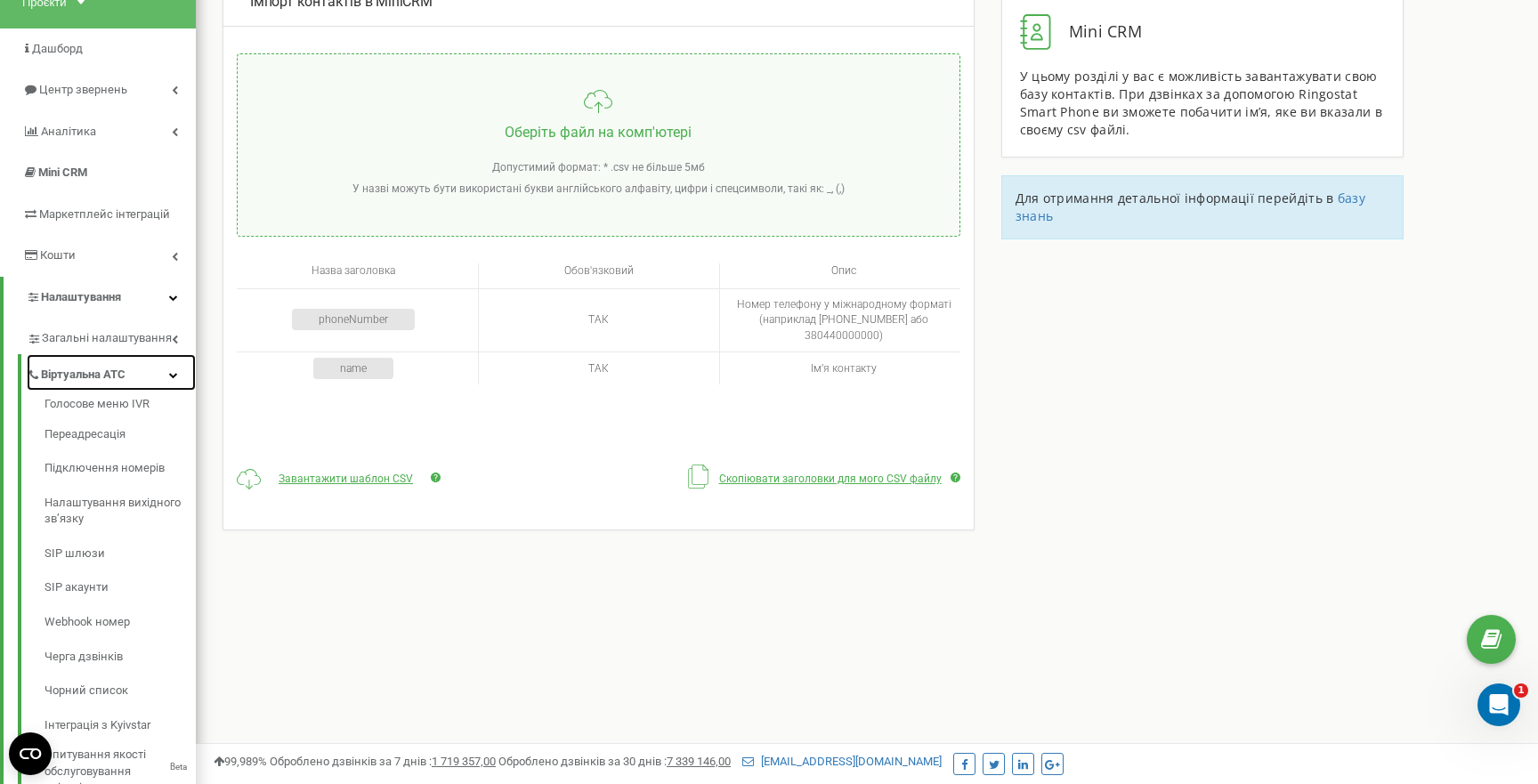
scroll to position [123, 0]
click at [123, 407] on link "Голосове меню IVR" at bounding box center [120, 405] width 151 height 22
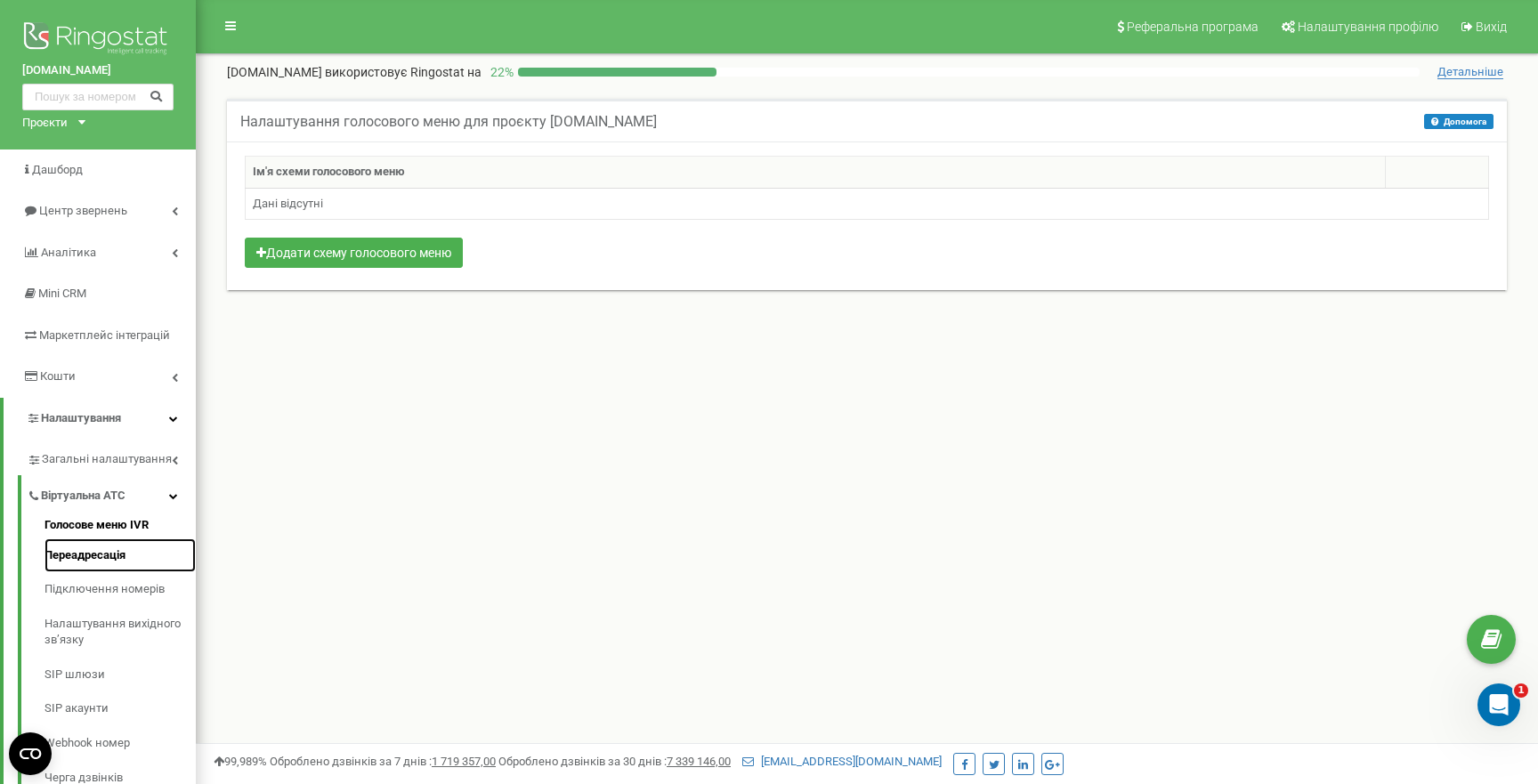
click at [89, 558] on link "Переадресація" at bounding box center [120, 555] width 151 height 34
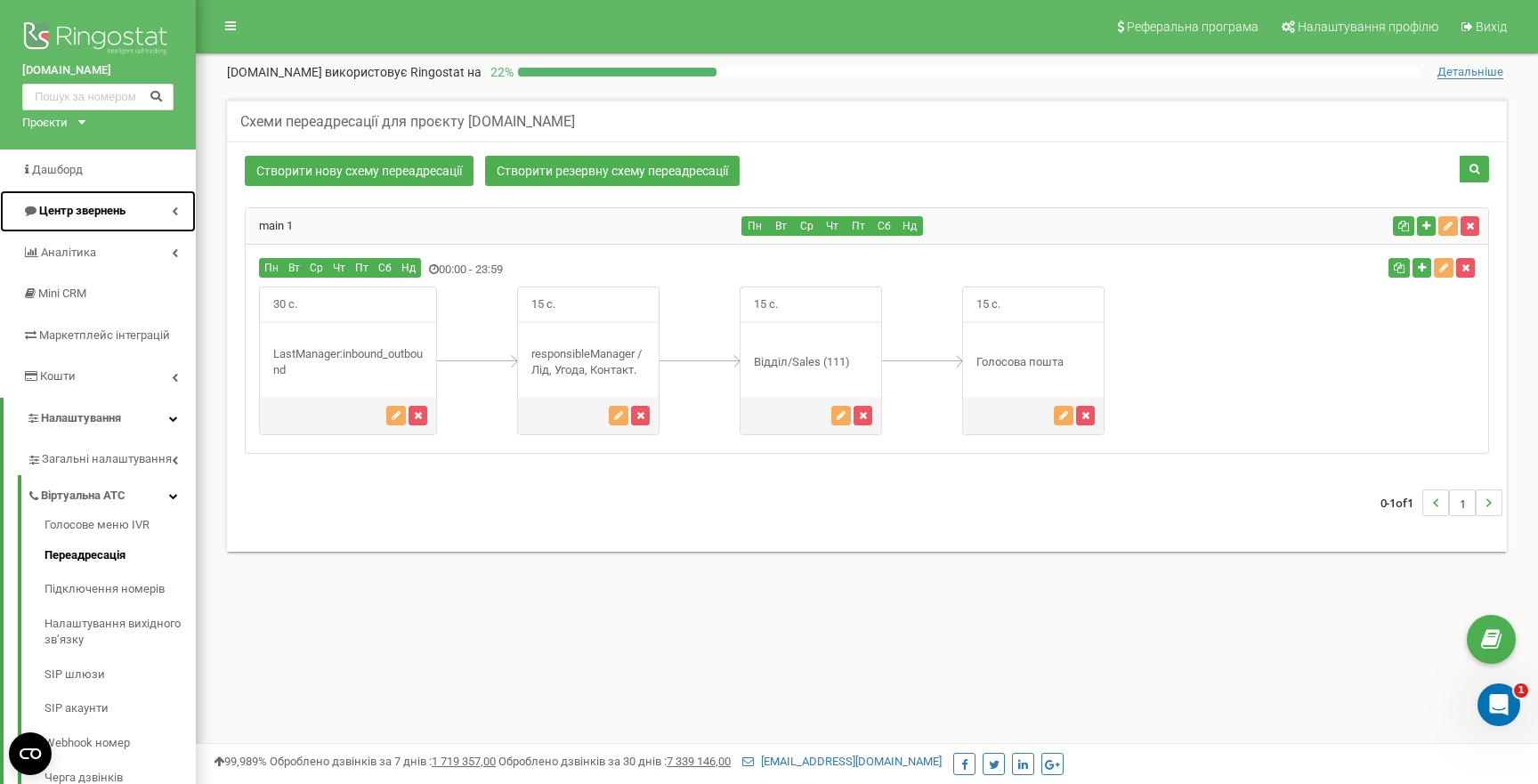
click at [86, 215] on span "Центр звернень" at bounding box center [82, 211] width 86 height 14
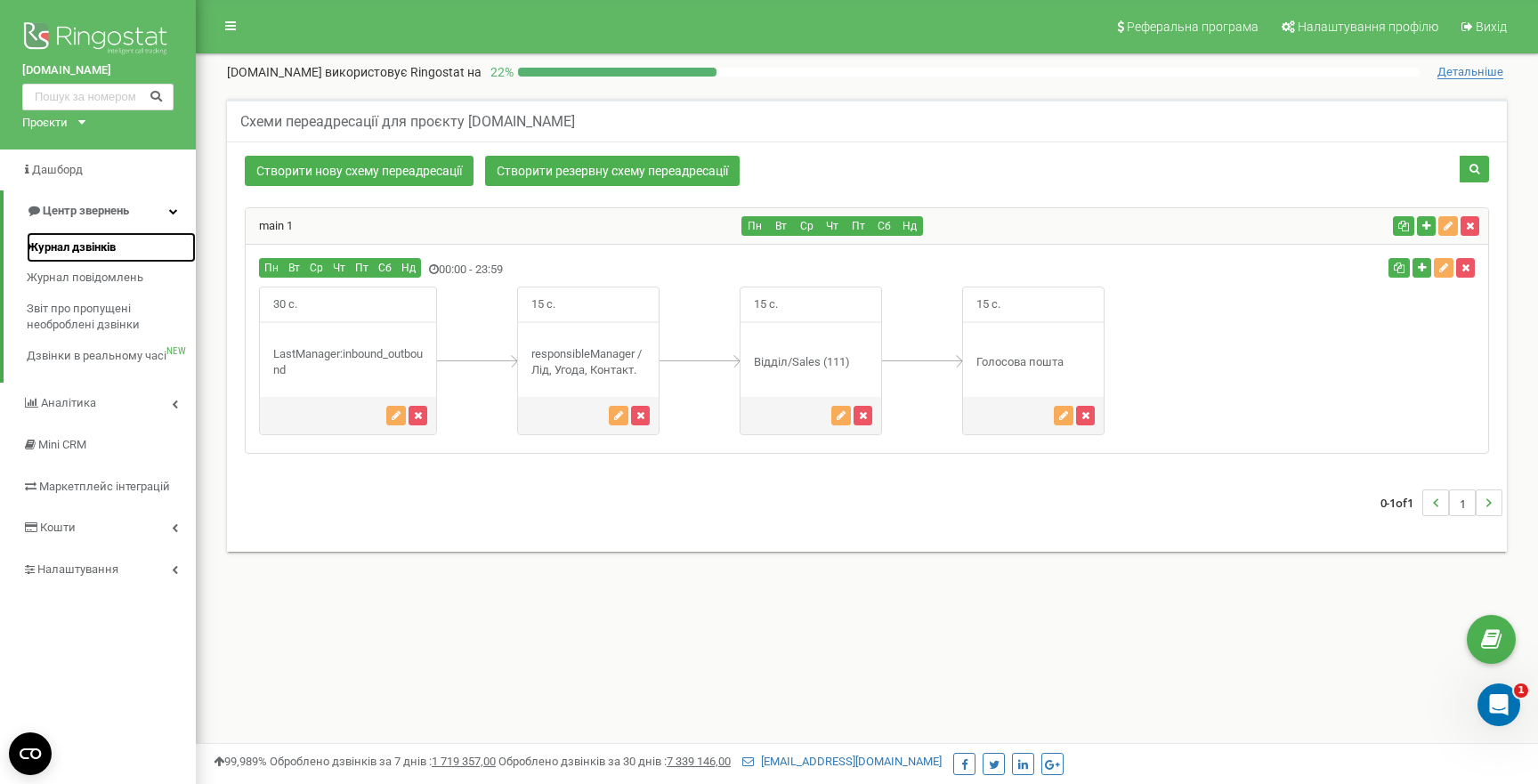
click at [94, 249] on span "Журнал дзвінків" at bounding box center [71, 247] width 89 height 17
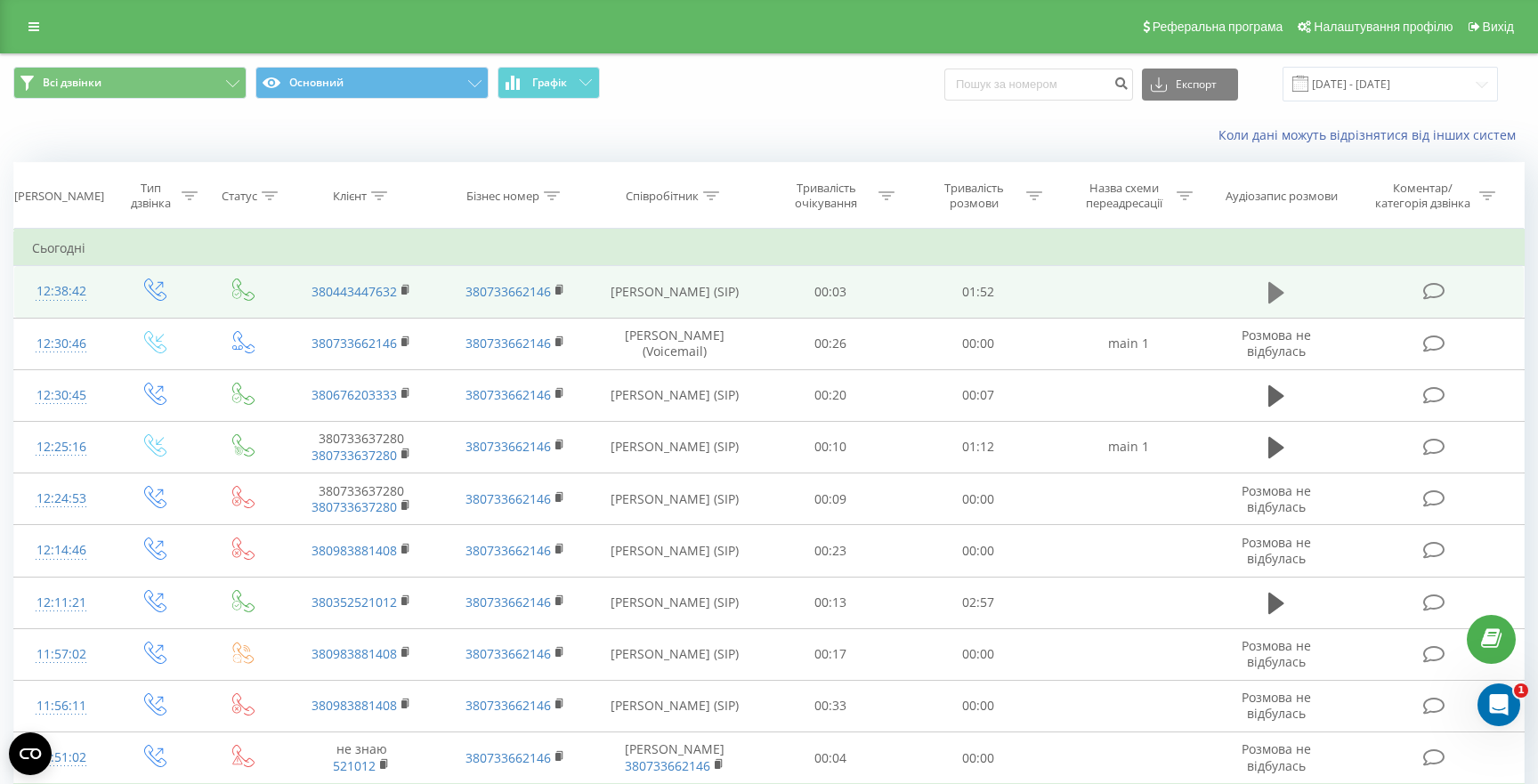
click at [1277, 293] on icon at bounding box center [1276, 293] width 16 height 22
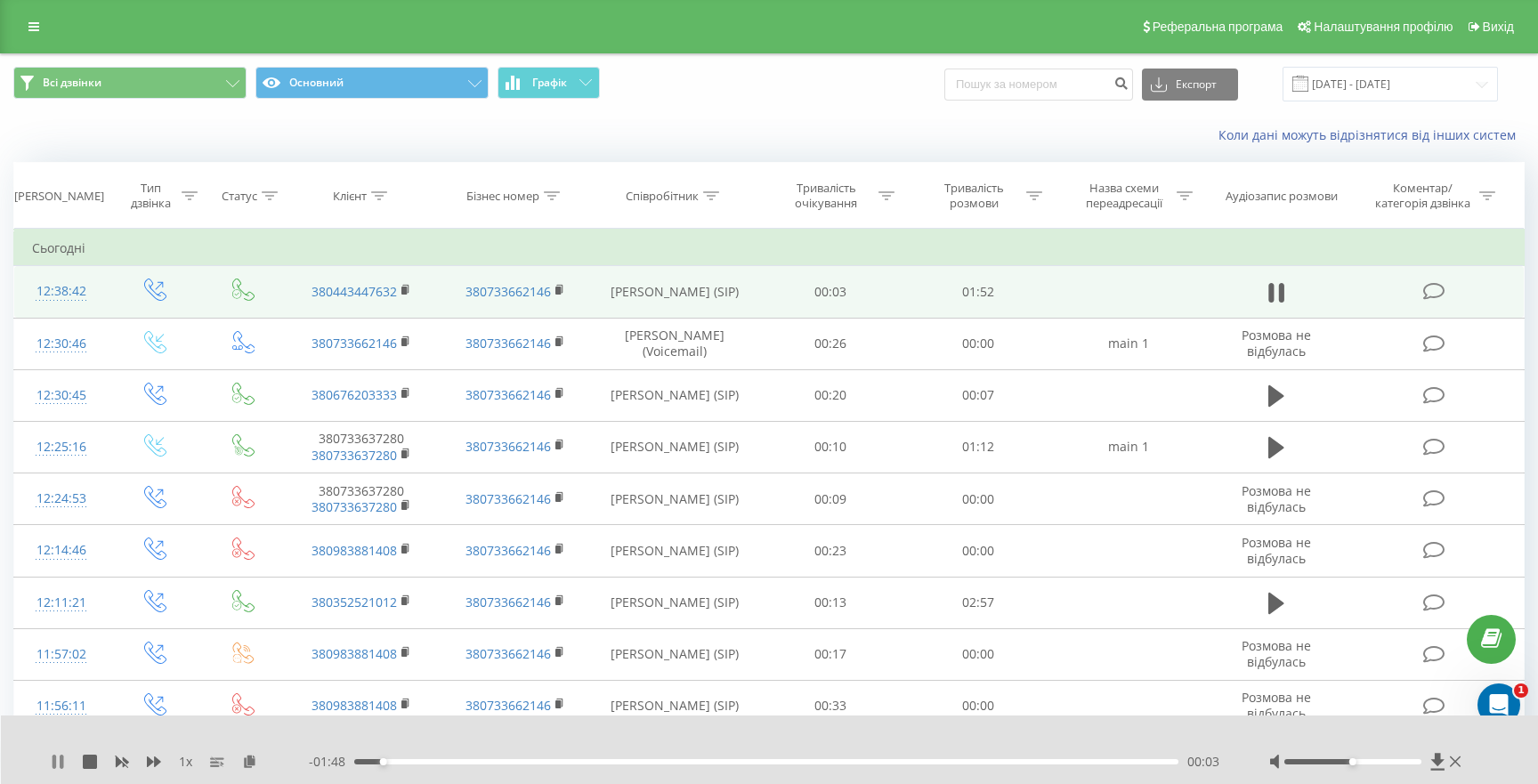
click at [62, 763] on icon at bounding box center [62, 761] width 4 height 15
click at [1440, 767] on icon at bounding box center [1438, 761] width 15 height 18
